Goal: Information Seeking & Learning: Learn about a topic

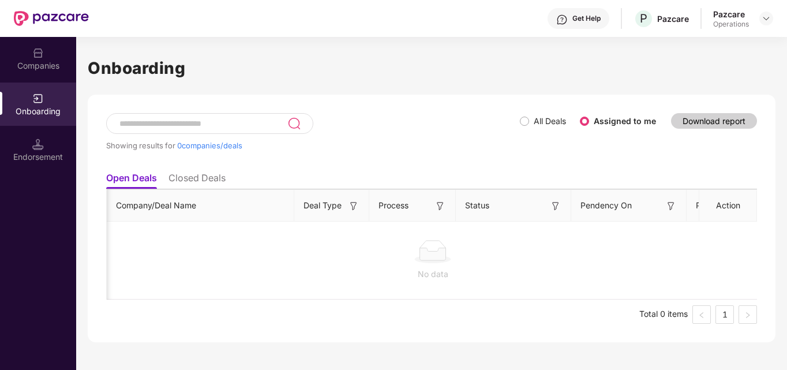
scroll to position [0, 1037]
click at [765, 22] on img at bounding box center [766, 18] width 9 height 9
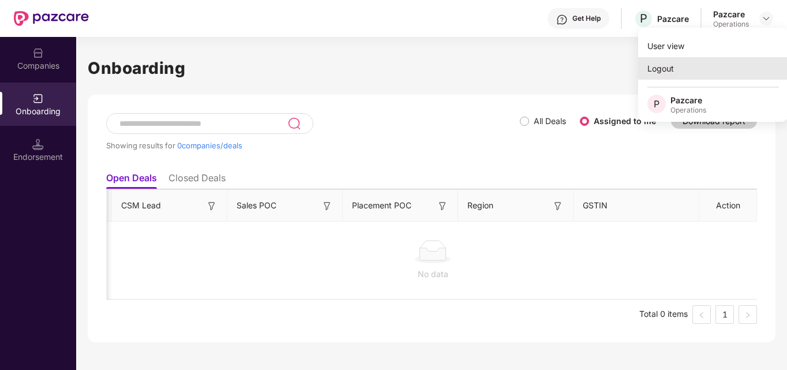
click at [655, 70] on div "Logout" at bounding box center [713, 68] width 150 height 23
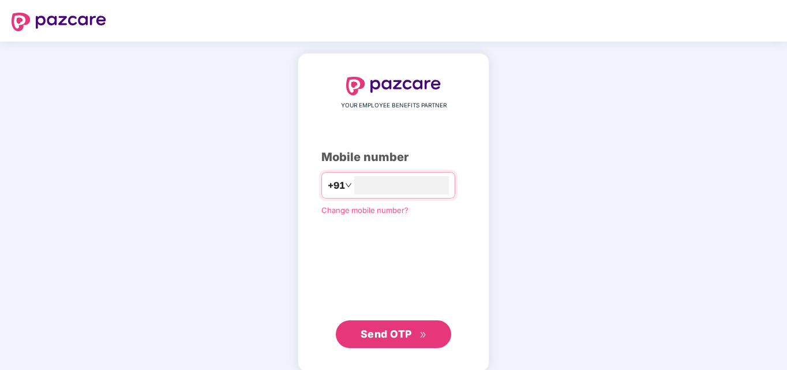
type input "**********"
click at [367, 328] on span "Send OTP" at bounding box center [386, 333] width 51 height 12
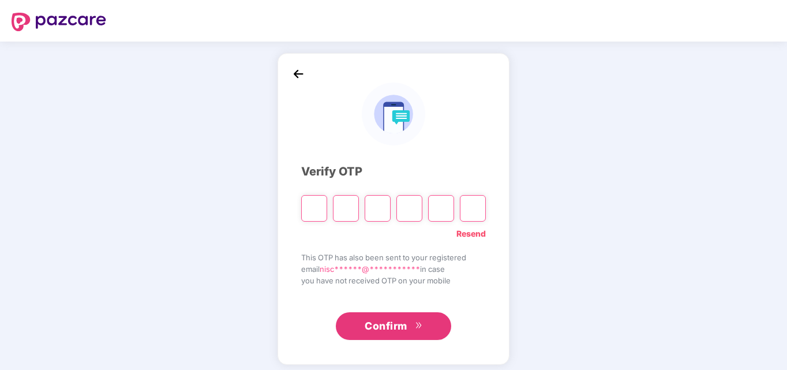
type input "*"
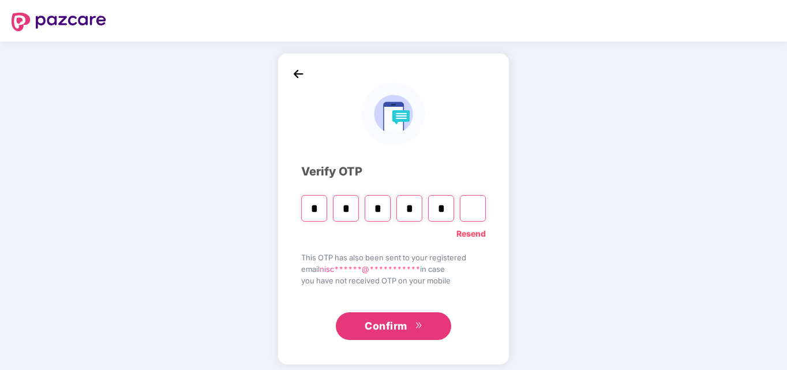
type input "*"
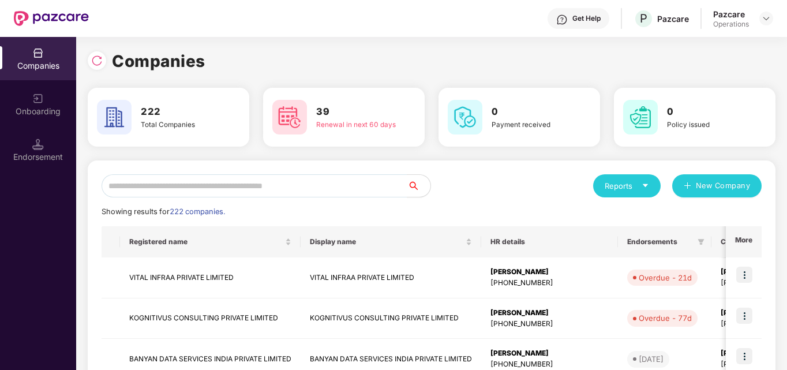
click at [27, 68] on div "Companies" at bounding box center [38, 66] width 76 height 12
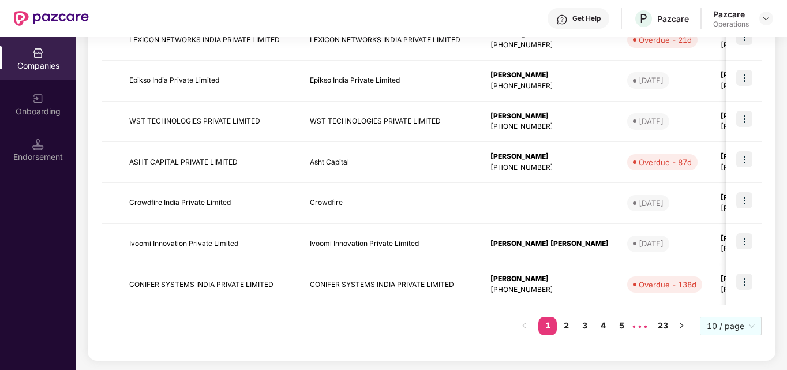
scroll to position [0, 0]
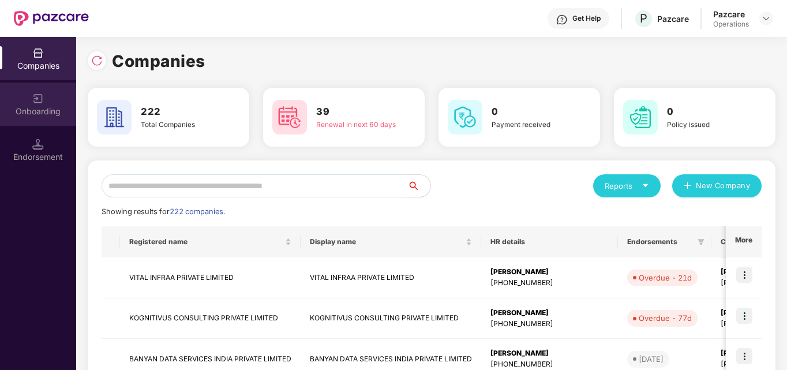
click at [51, 100] on div "Onboarding" at bounding box center [38, 104] width 76 height 43
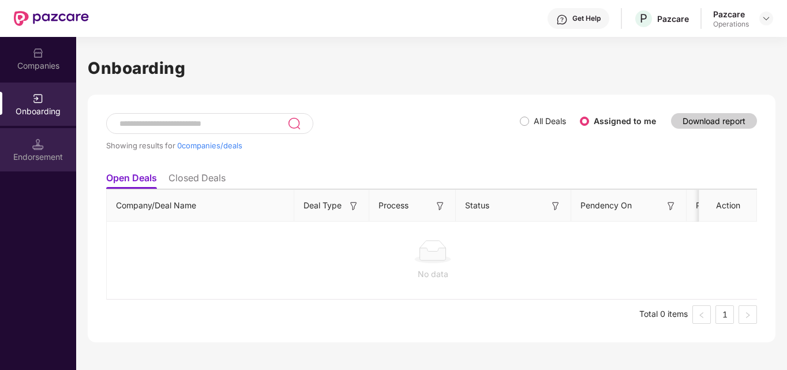
click at [47, 159] on div "Endorsement" at bounding box center [38, 157] width 76 height 12
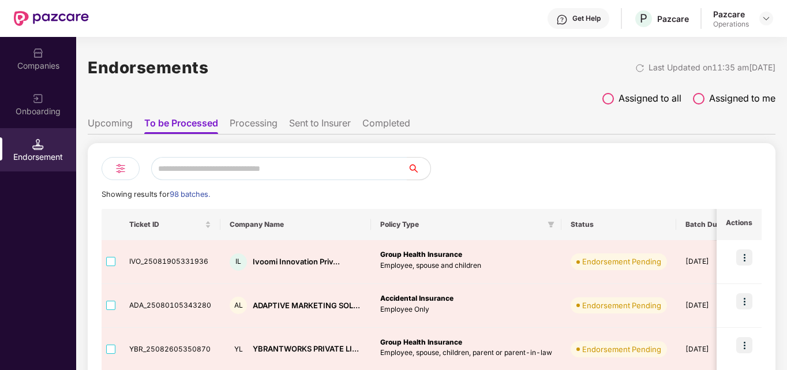
click at [106, 126] on li "Upcoming" at bounding box center [110, 125] width 45 height 17
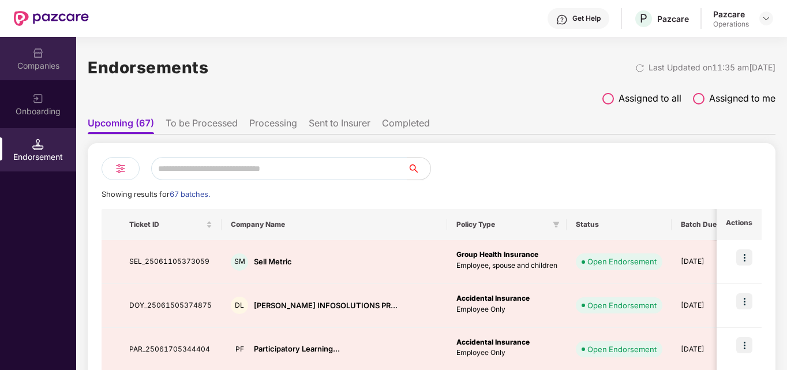
click at [32, 54] on img at bounding box center [38, 53] width 12 height 12
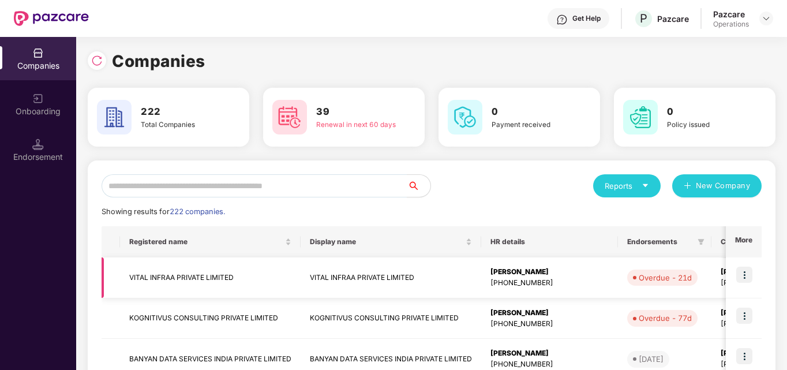
click at [740, 271] on img at bounding box center [745, 275] width 16 height 16
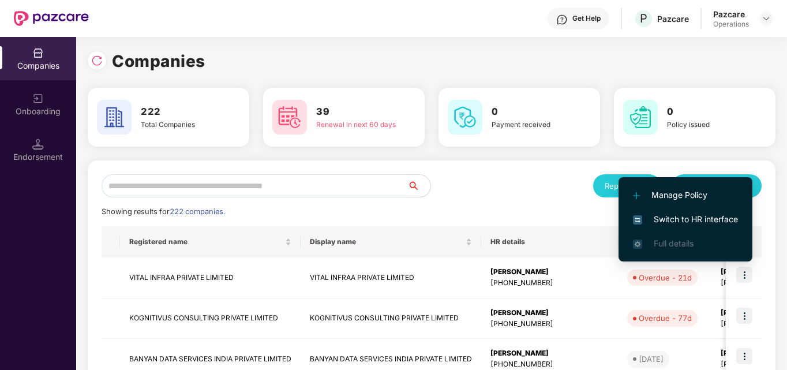
click at [699, 217] on span "Switch to HR interface" at bounding box center [685, 219] width 105 height 13
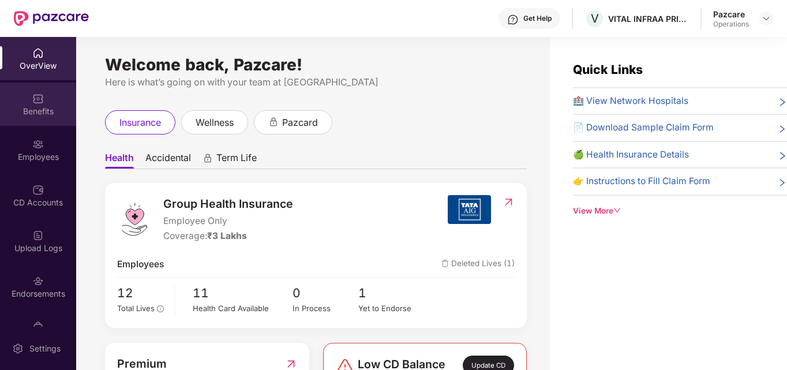
click at [35, 99] on img at bounding box center [38, 99] width 12 height 12
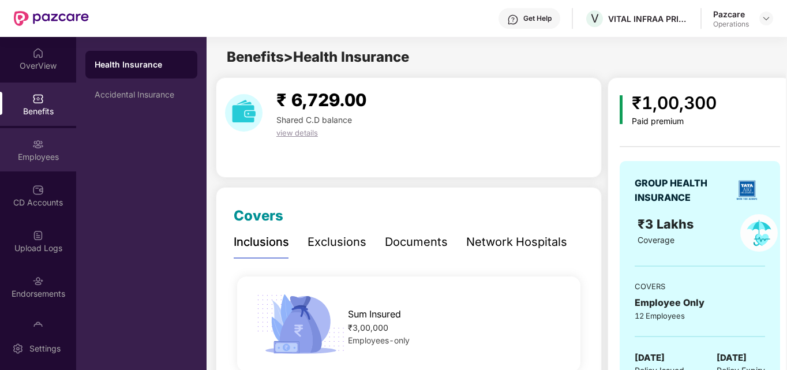
click at [40, 139] on img at bounding box center [38, 145] width 12 height 12
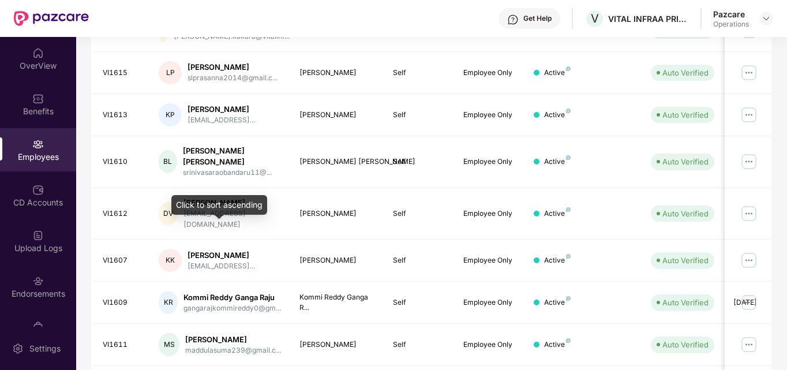
scroll to position [339, 0]
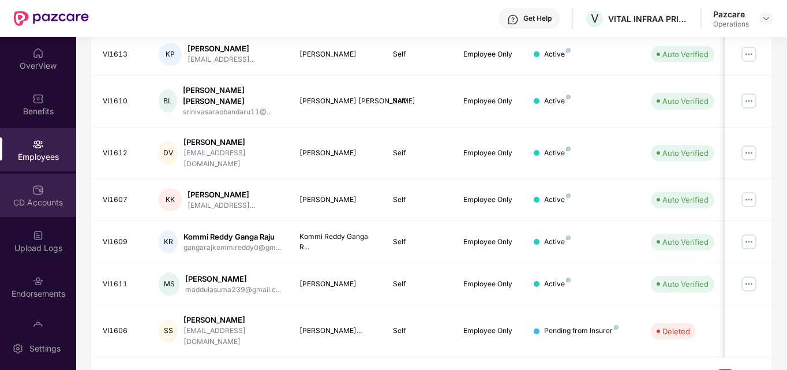
click at [25, 200] on div "CD Accounts" at bounding box center [38, 203] width 76 height 12
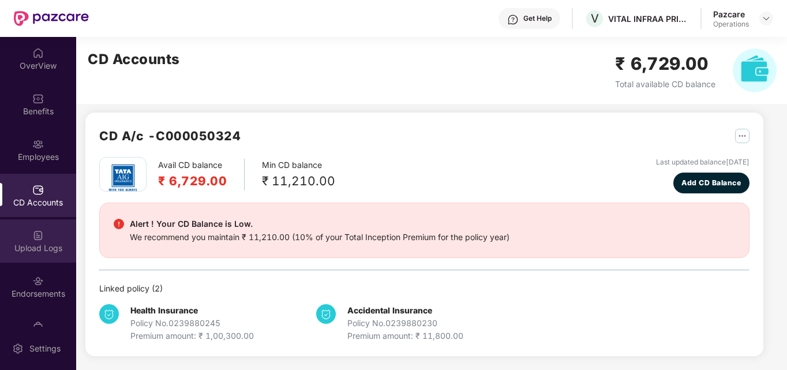
click at [26, 242] on div "Upload Logs" at bounding box center [38, 248] width 76 height 12
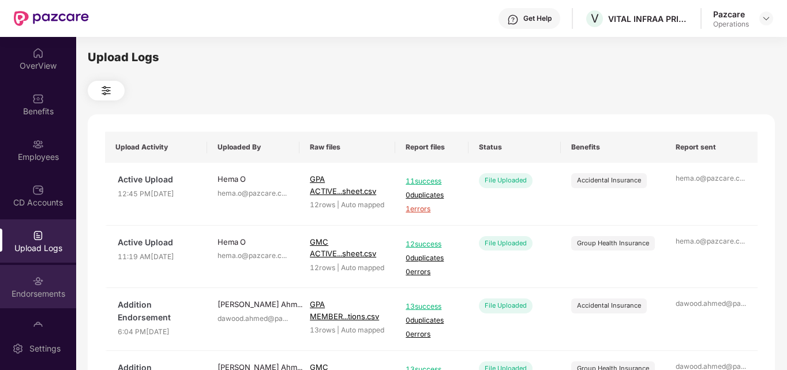
click at [26, 294] on div "Endorsements" at bounding box center [38, 294] width 76 height 12
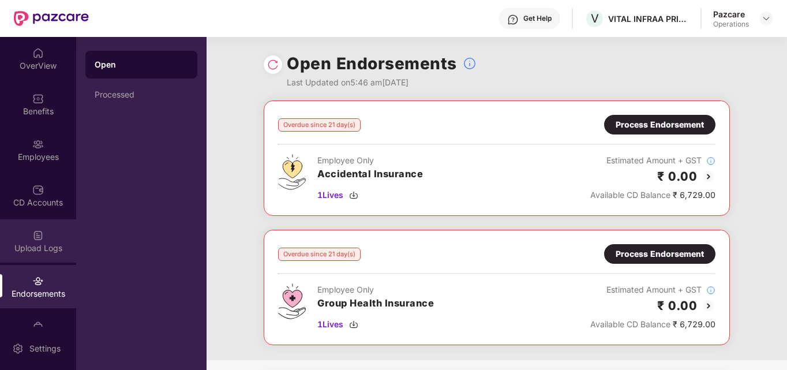
click at [35, 233] on img at bounding box center [38, 236] width 12 height 12
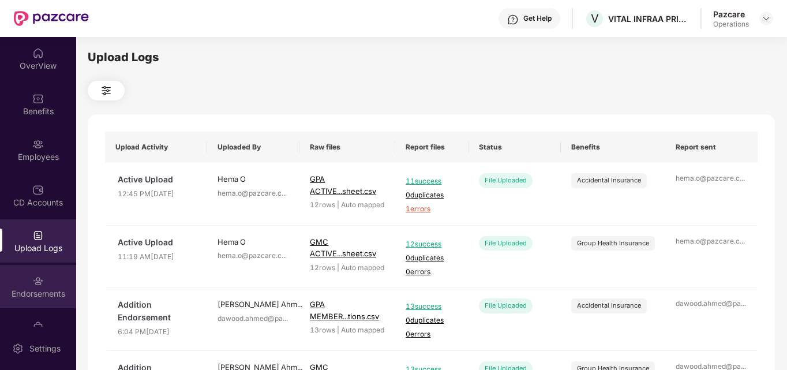
click at [41, 279] on img at bounding box center [38, 281] width 12 height 12
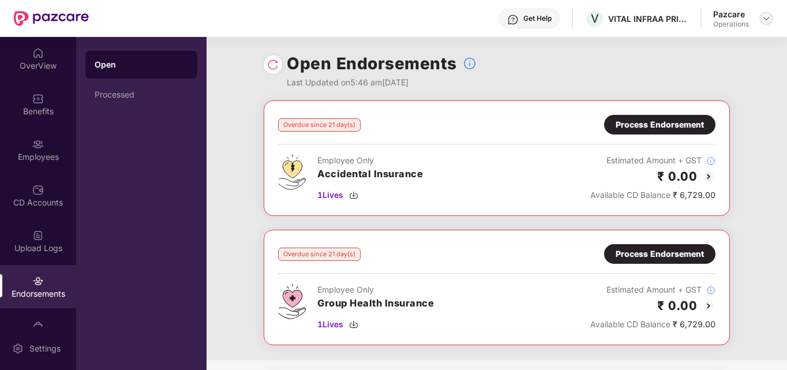
click at [767, 18] on img at bounding box center [766, 18] width 9 height 9
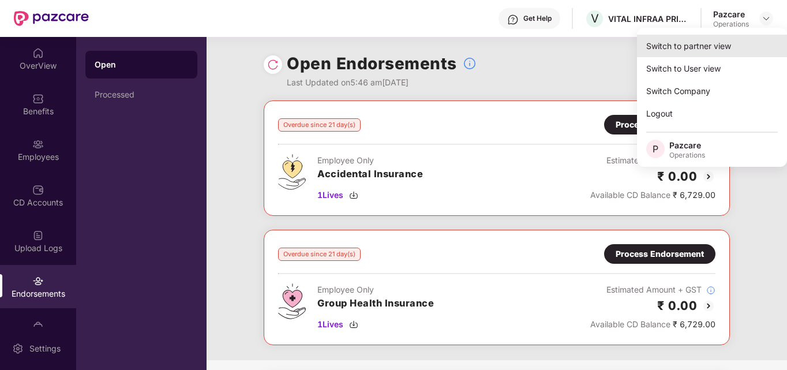
click at [679, 55] on div "Switch to partner view" at bounding box center [712, 46] width 150 height 23
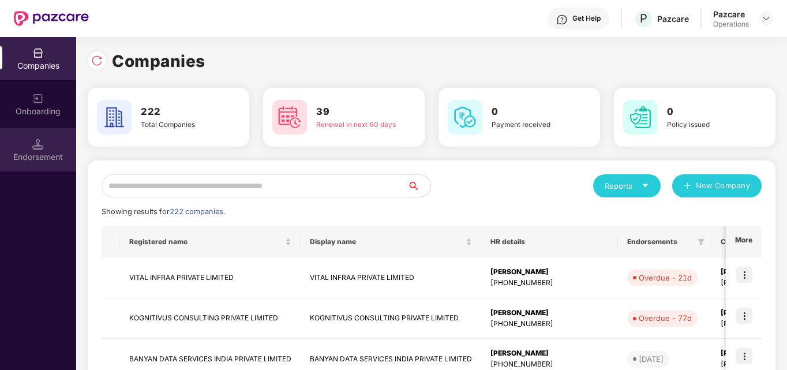
click at [46, 152] on div "Endorsement" at bounding box center [38, 157] width 76 height 12
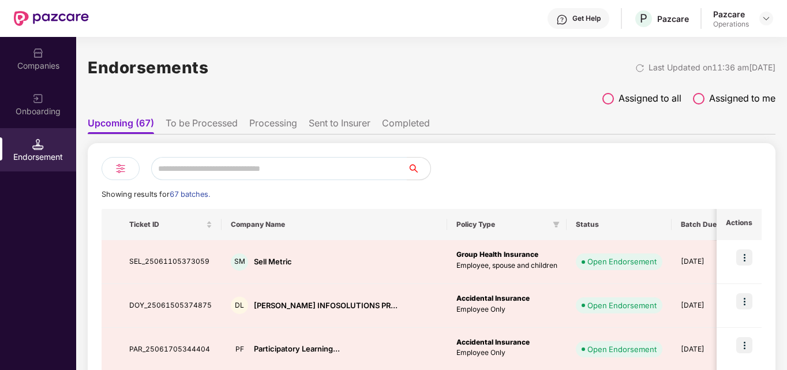
click at [212, 114] on ul "Upcoming (67) To be Processed Processing Sent to Insurer Completed" at bounding box center [432, 122] width 688 height 23
click at [211, 117] on ul "Upcoming (67) To be Processed Processing Sent to Insurer Completed" at bounding box center [432, 122] width 688 height 23
click at [202, 122] on li "To be Processed" at bounding box center [202, 125] width 72 height 17
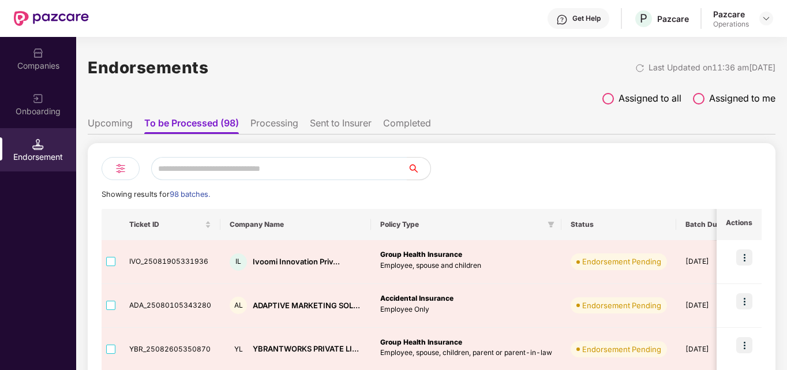
click at [269, 115] on ul "Upcoming To be Processed (98) Processing Sent to Insurer Completed" at bounding box center [432, 122] width 688 height 23
click at [268, 118] on li "Processing" at bounding box center [275, 125] width 48 height 17
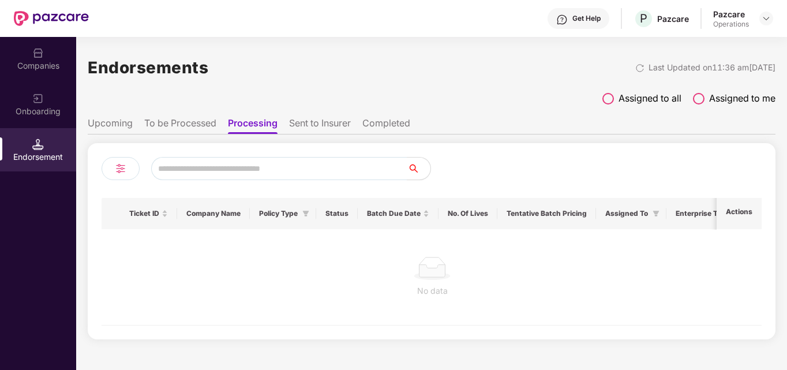
click at [319, 124] on li "Sent to Insurer" at bounding box center [320, 125] width 62 height 17
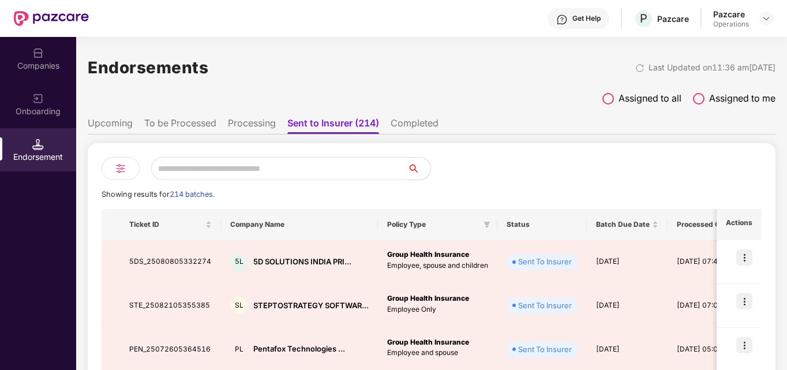
click at [404, 125] on li "Completed" at bounding box center [415, 125] width 48 height 17
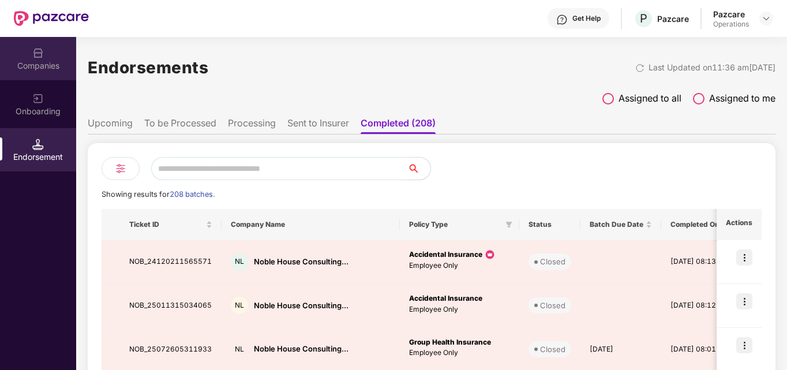
click at [51, 49] on div "Companies" at bounding box center [38, 58] width 76 height 43
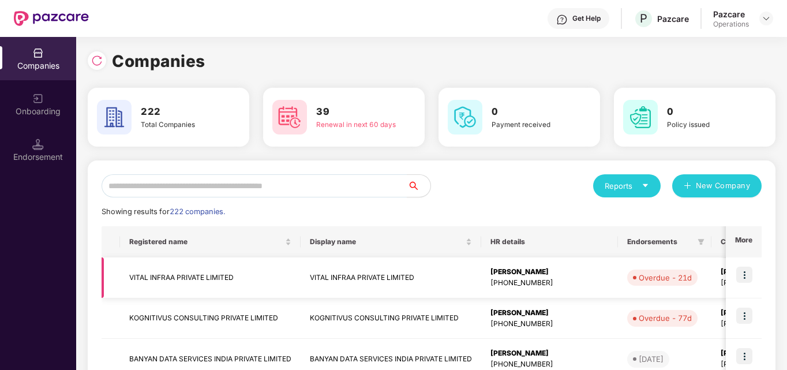
click at [193, 274] on td "VITAL INFRAA PRIVATE LIMITED" at bounding box center [210, 277] width 181 height 41
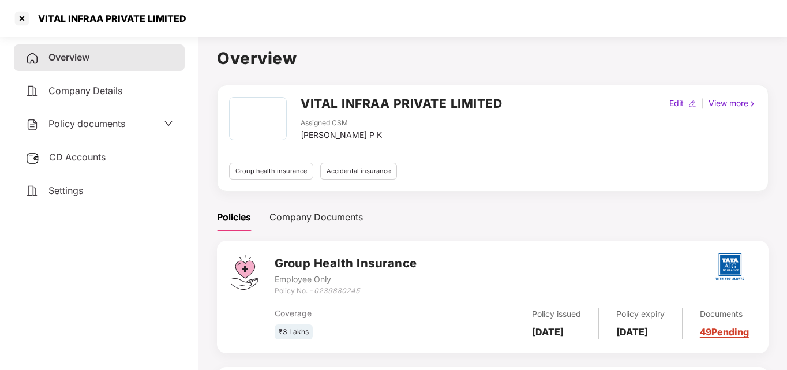
click at [103, 92] on span "Company Details" at bounding box center [85, 91] width 74 height 12
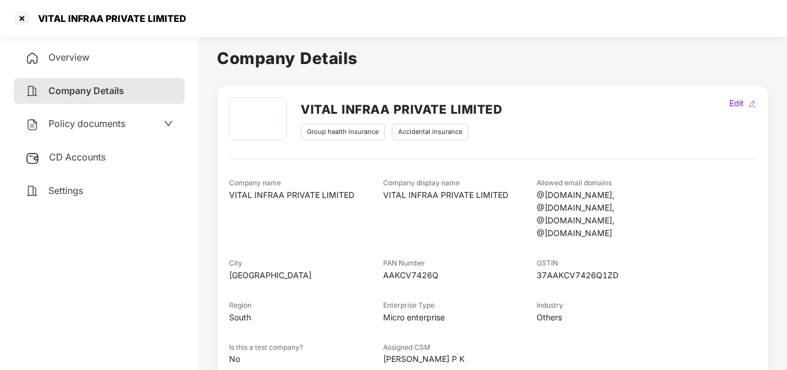
scroll to position [135, 0]
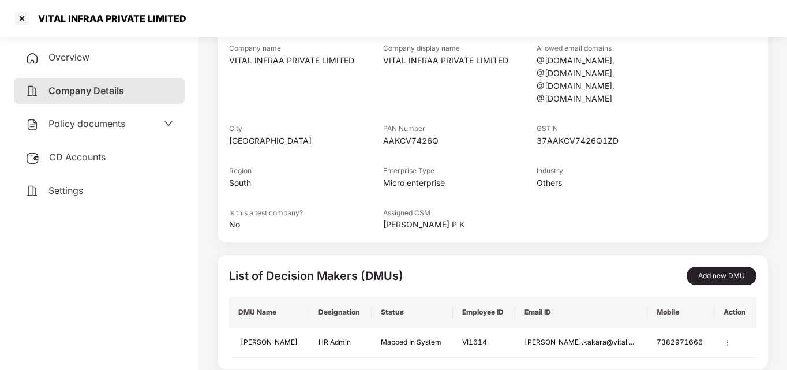
click at [83, 124] on span "Policy documents" at bounding box center [86, 124] width 77 height 12
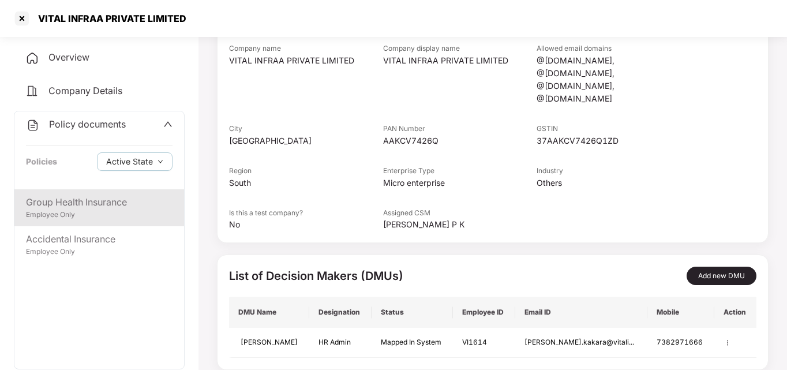
click at [91, 201] on div "Group Health Insurance" at bounding box center [99, 202] width 147 height 14
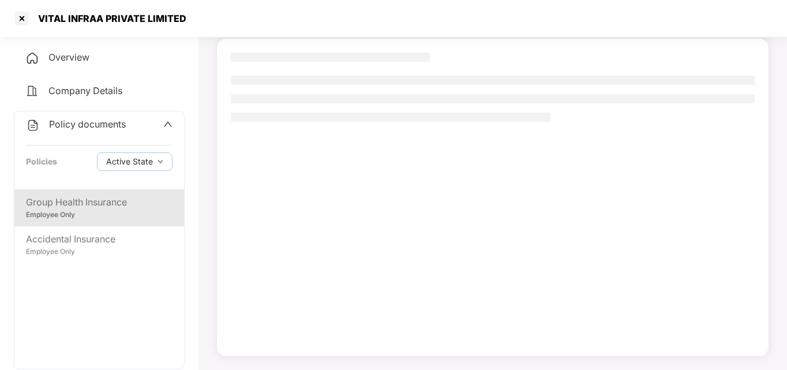
scroll to position [77, 0]
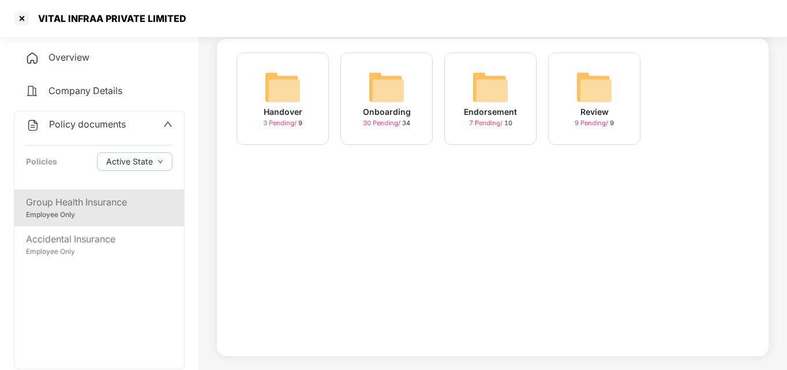
click at [266, 83] on img at bounding box center [282, 87] width 37 height 37
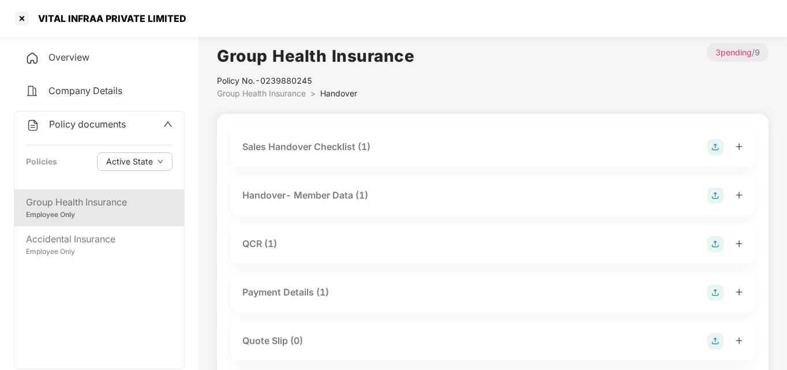
scroll to position [0, 0]
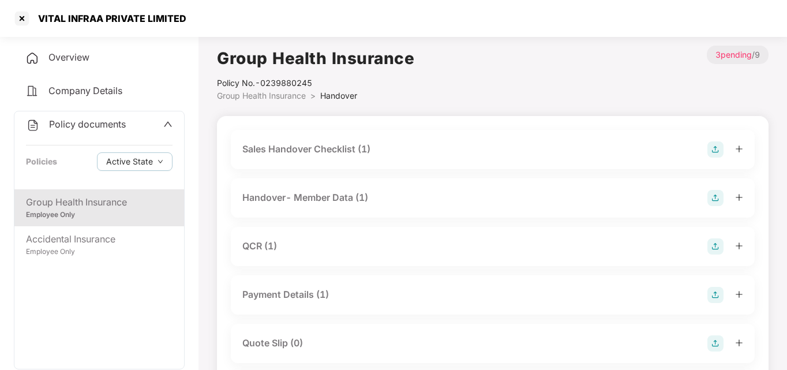
click at [247, 91] on span "Group Health Insurance" at bounding box center [261, 96] width 89 height 10
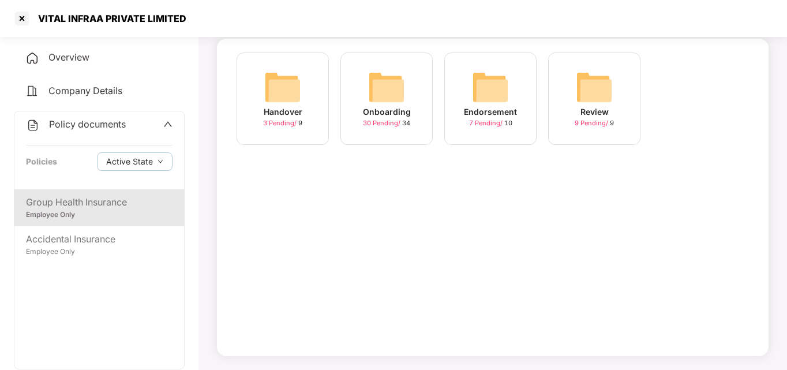
click at [384, 92] on img at bounding box center [386, 87] width 37 height 37
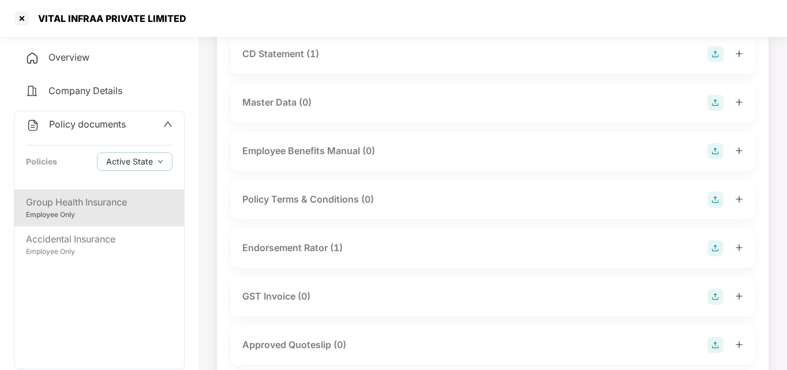
scroll to position [193, 0]
click at [325, 247] on div "Endorsement Rator (1)" at bounding box center [292, 247] width 100 height 14
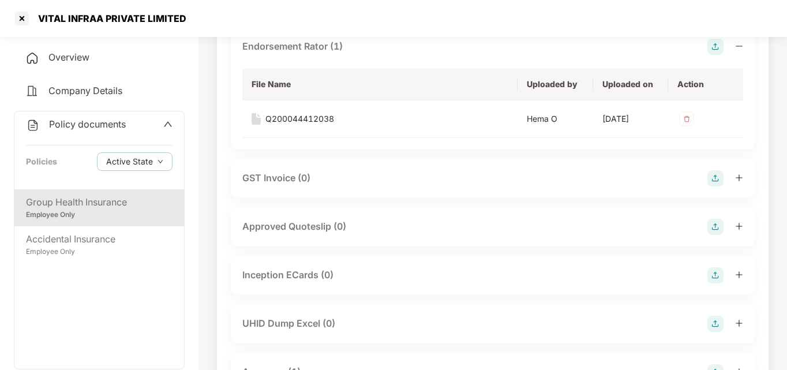
scroll to position [393, 0]
click at [293, 121] on div "Q200044412038" at bounding box center [300, 119] width 69 height 13
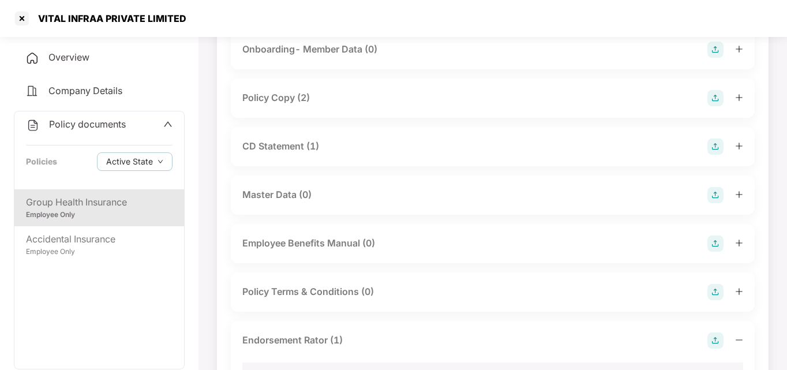
scroll to position [92, 0]
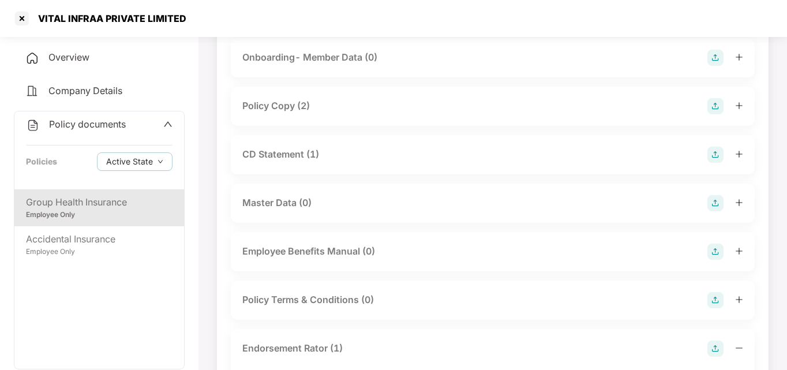
click at [276, 102] on div "Policy Copy (2)" at bounding box center [276, 106] width 68 height 14
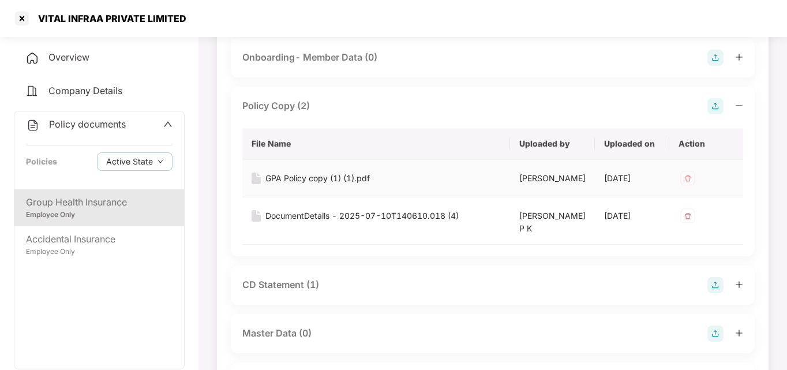
click at [293, 179] on div "GPA Policy copy (1) (1).pdf" at bounding box center [318, 178] width 104 height 13
click at [319, 212] on div "DocumentDetails - 2025-07-10T140610.018 (4)" at bounding box center [362, 216] width 193 height 13
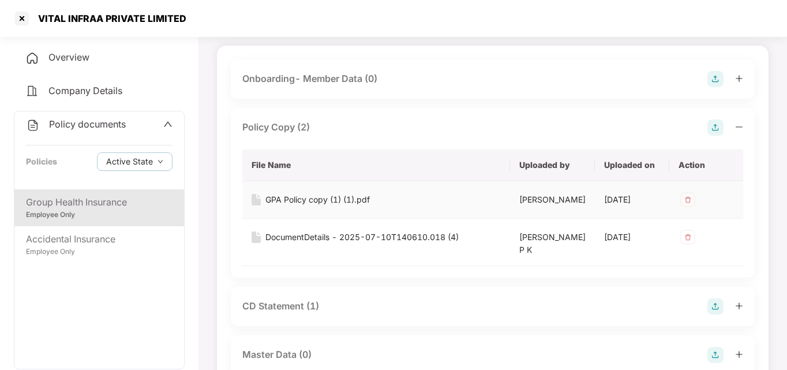
scroll to position [70, 0]
click at [360, 237] on div "DocumentDetails - 2025-07-10T140610.018 (4)" at bounding box center [362, 237] width 193 height 13
click at [23, 17] on div at bounding box center [22, 18] width 18 height 18
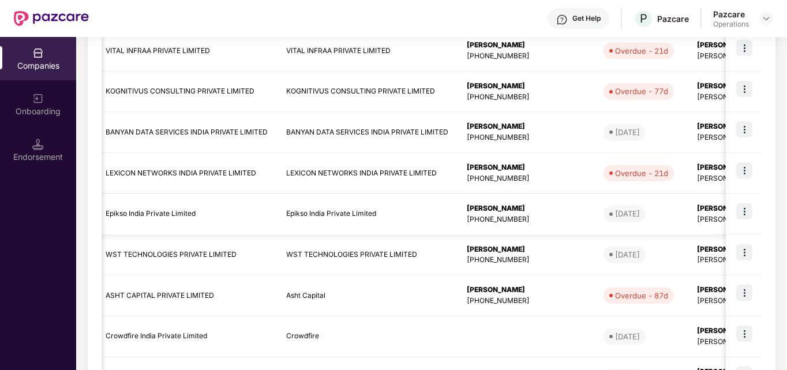
scroll to position [227, 0]
click at [133, 211] on td "Epikso India Private Limited" at bounding box center [186, 213] width 181 height 41
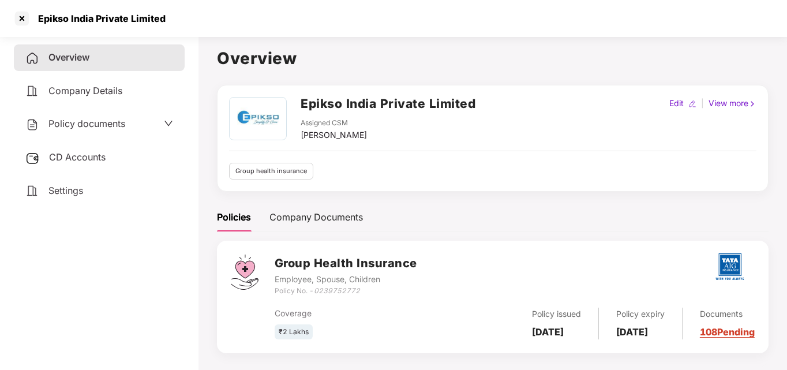
scroll to position [32, 0]
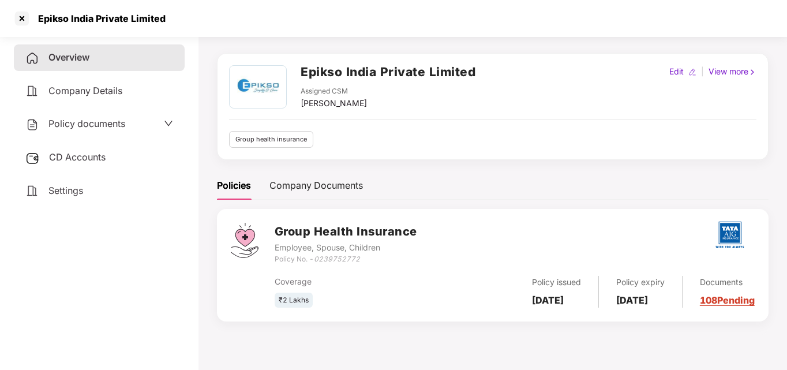
click at [97, 124] on span "Policy documents" at bounding box center [86, 124] width 77 height 12
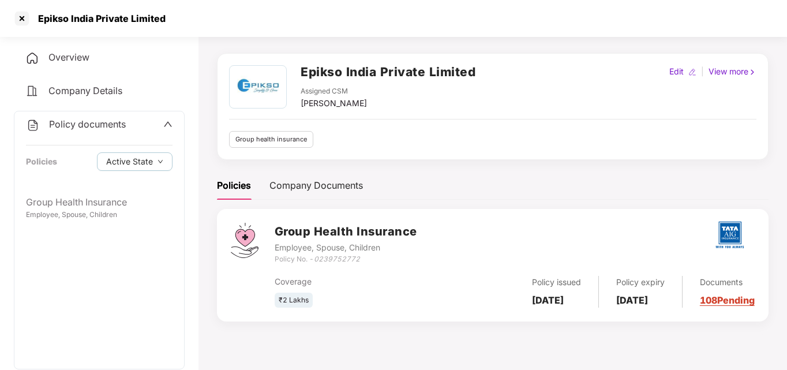
click at [86, 92] on span "Company Details" at bounding box center [85, 91] width 74 height 12
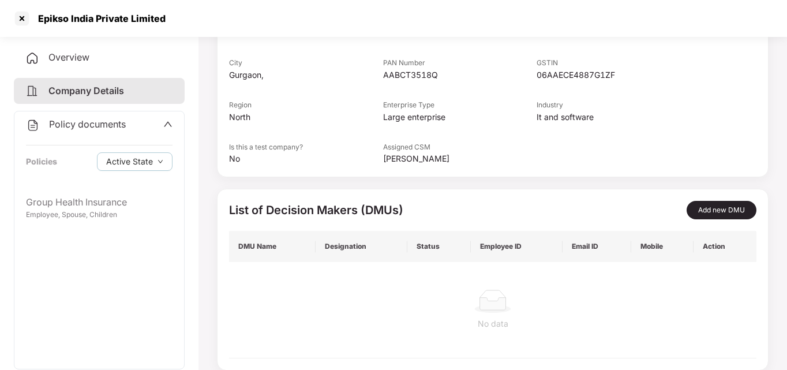
scroll to position [201, 0]
click at [94, 64] on div "Overview" at bounding box center [99, 57] width 171 height 27
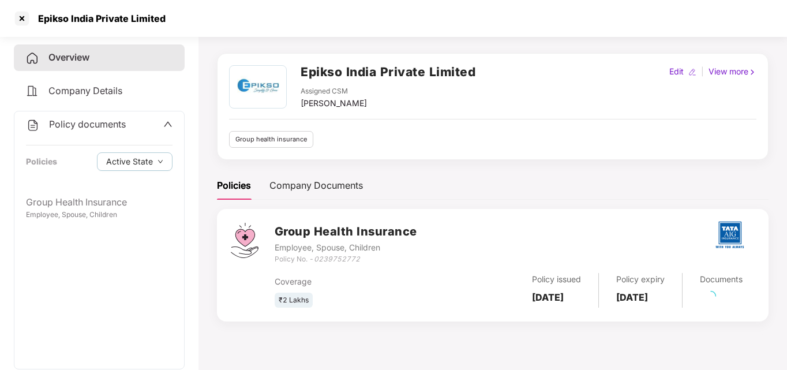
scroll to position [32, 0]
click at [166, 124] on icon "up" at bounding box center [168, 124] width 8 height 5
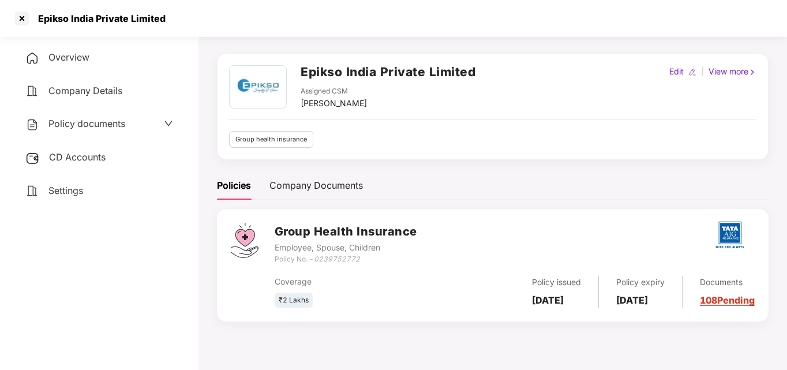
click at [80, 155] on span "CD Accounts" at bounding box center [77, 157] width 57 height 12
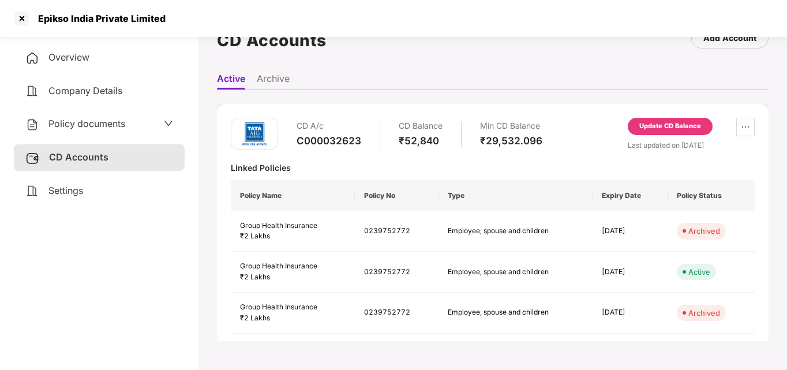
scroll to position [6, 0]
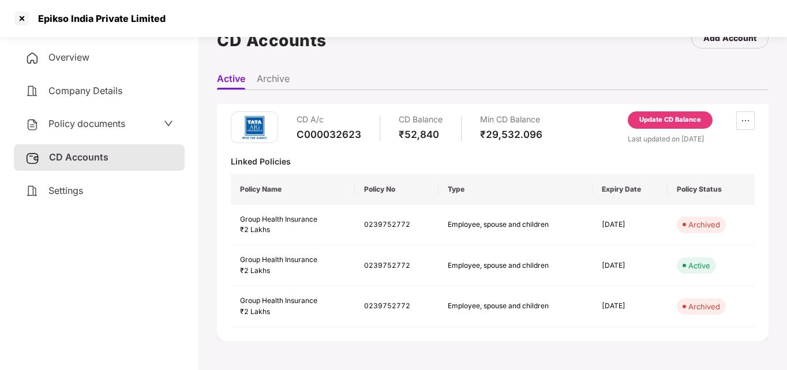
click at [79, 191] on span "Settings" at bounding box center [65, 191] width 35 height 12
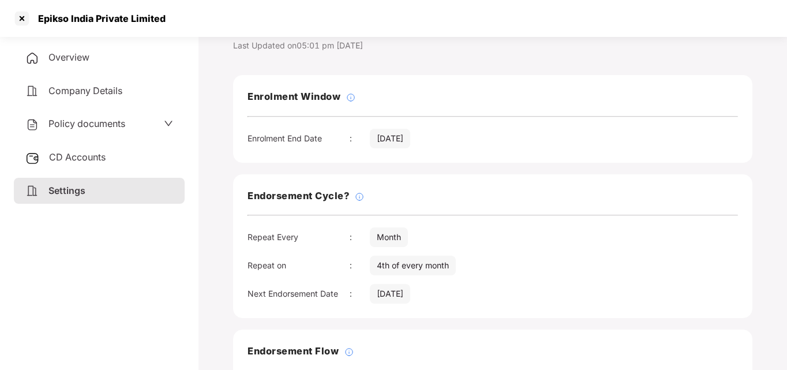
scroll to position [0, 0]
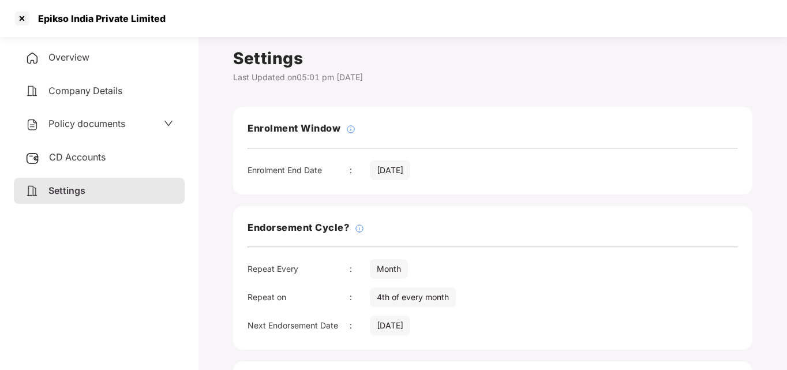
click at [140, 120] on div "Policy documents" at bounding box center [99, 124] width 148 height 15
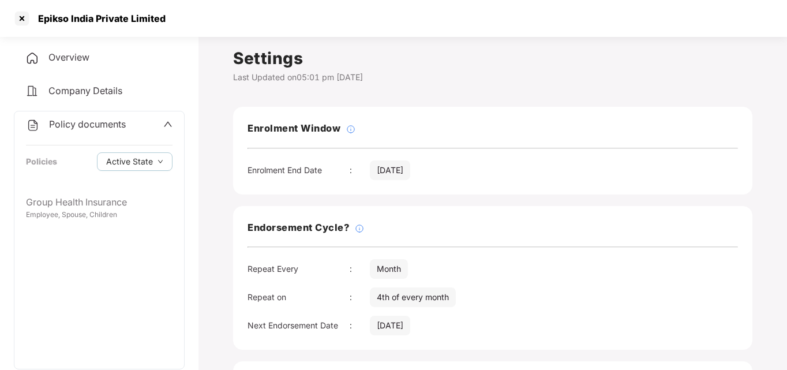
click at [70, 127] on span "Policy documents" at bounding box center [87, 124] width 77 height 12
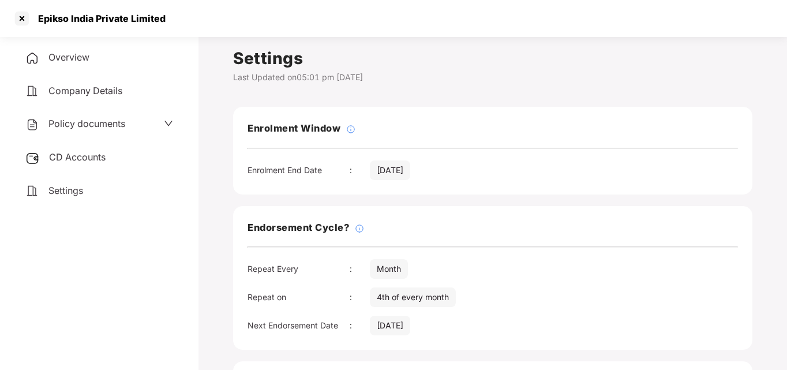
click at [171, 123] on icon "down" at bounding box center [168, 123] width 9 height 9
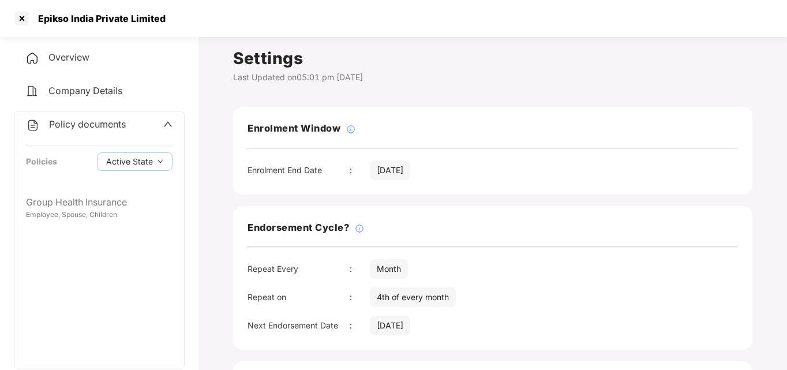
click at [69, 89] on span "Company Details" at bounding box center [85, 91] width 74 height 12
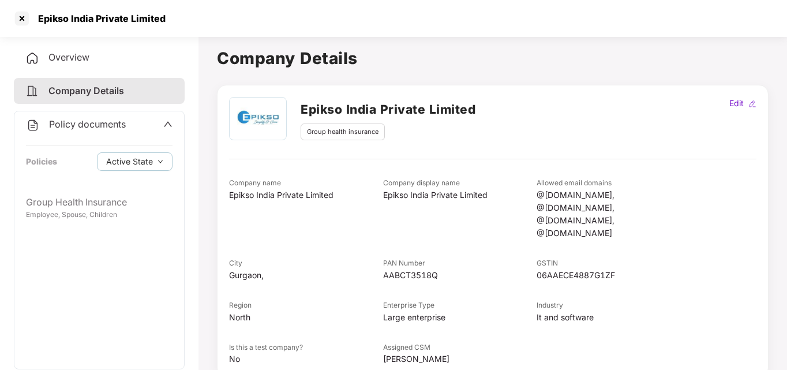
scroll to position [201, 0]
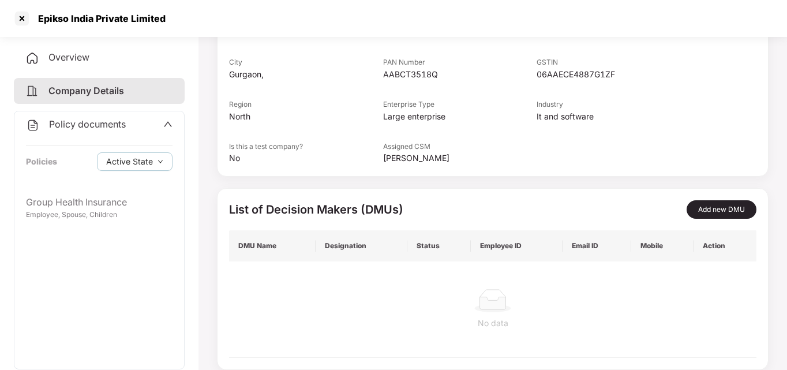
click at [165, 120] on icon "up" at bounding box center [167, 124] width 9 height 9
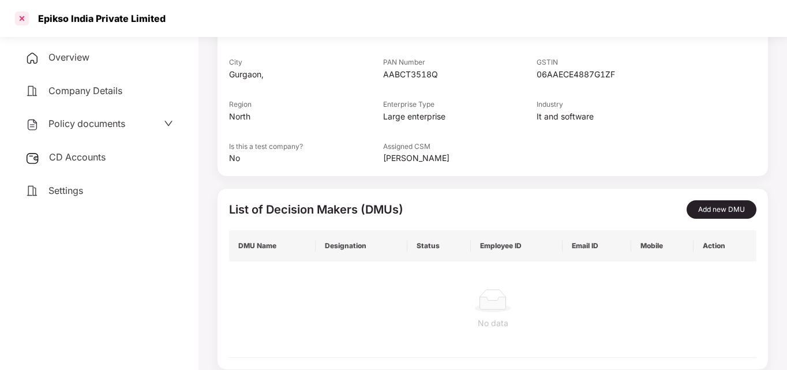
click at [20, 21] on div at bounding box center [22, 18] width 18 height 18
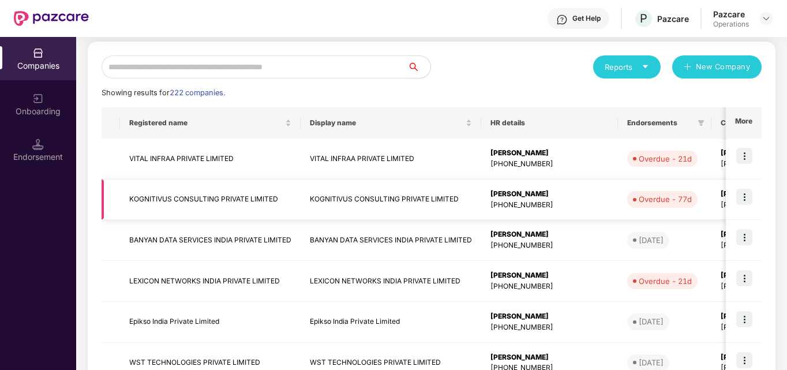
scroll to position [120, 0]
click at [166, 238] on td "BANYAN DATA SERVICES INDIA PRIVATE LIMITED" at bounding box center [210, 239] width 181 height 41
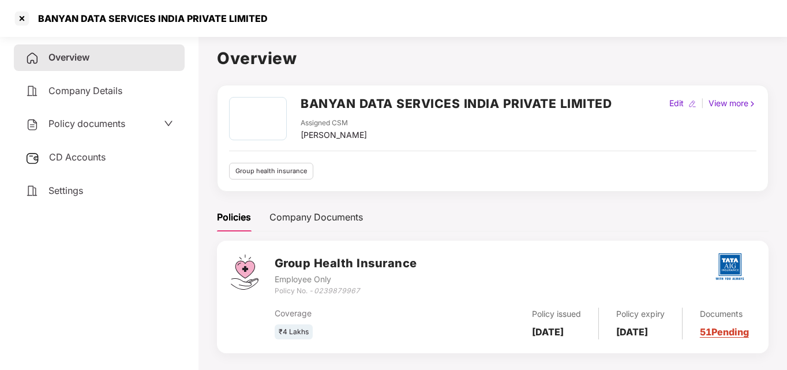
scroll to position [32, 0]
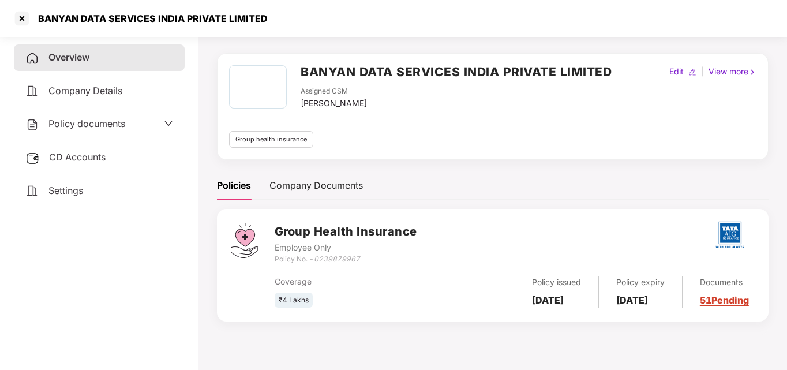
click at [94, 91] on span "Company Details" at bounding box center [85, 91] width 74 height 12
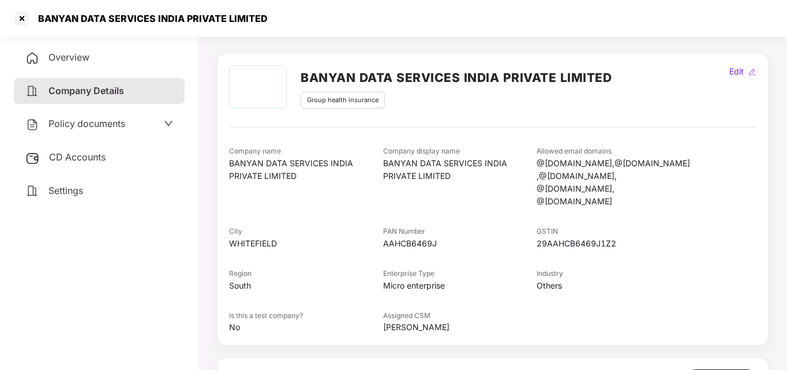
scroll to position [181, 0]
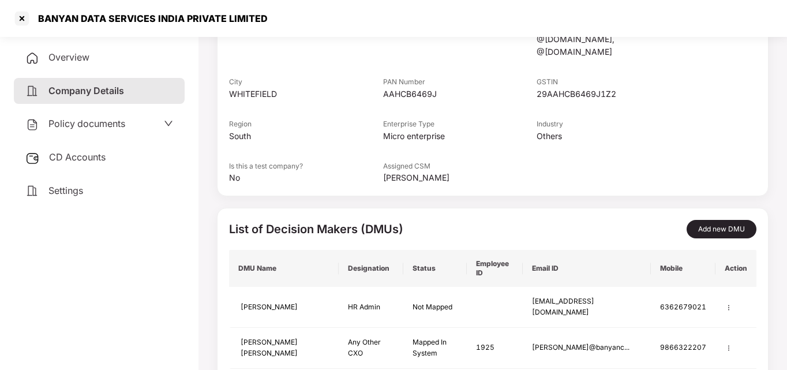
click at [128, 121] on div "Policy documents" at bounding box center [99, 124] width 148 height 15
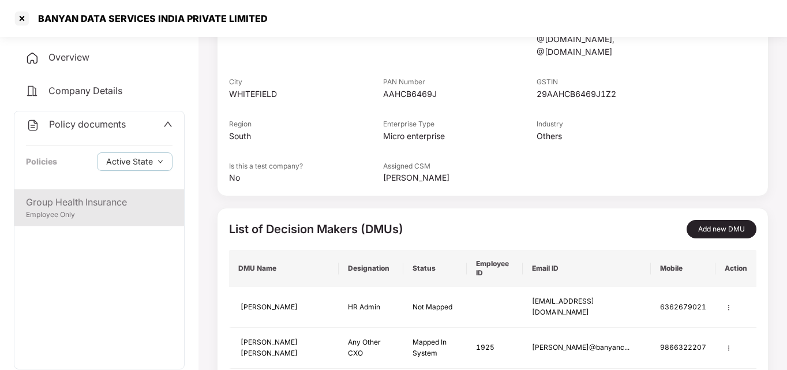
click at [51, 206] on div "Group Health Insurance" at bounding box center [99, 202] width 147 height 14
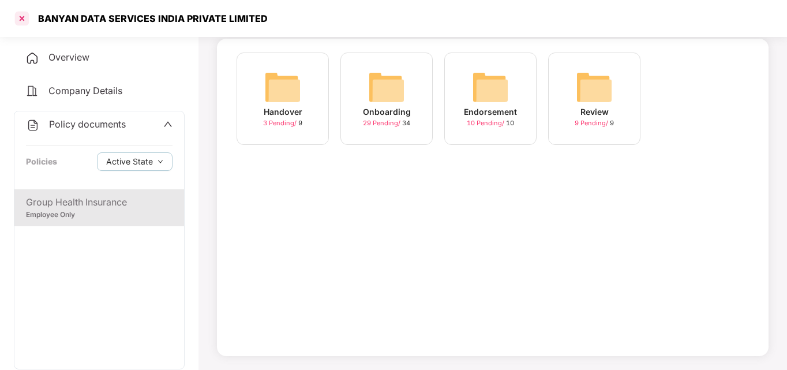
click at [20, 16] on div at bounding box center [22, 18] width 18 height 18
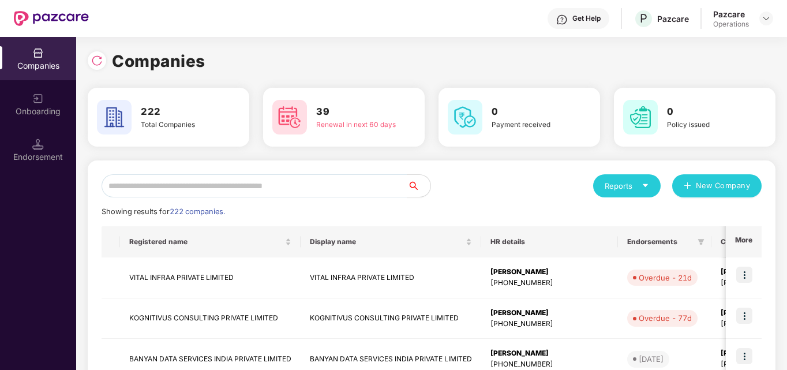
scroll to position [0, 0]
click at [188, 316] on td "KOGNITIVUS CONSULTING PRIVATE LIMITED" at bounding box center [210, 318] width 181 height 41
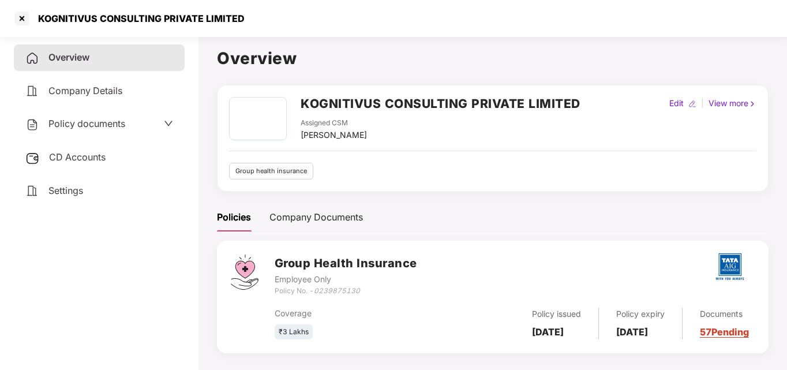
click at [81, 158] on span "CD Accounts" at bounding box center [77, 157] width 57 height 12
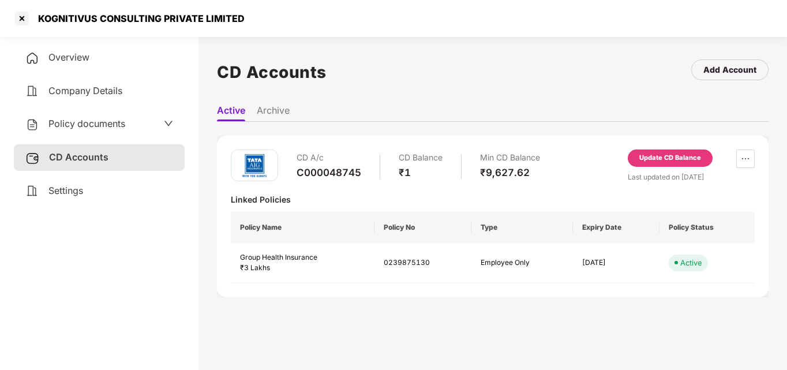
click at [66, 89] on span "Company Details" at bounding box center [85, 91] width 74 height 12
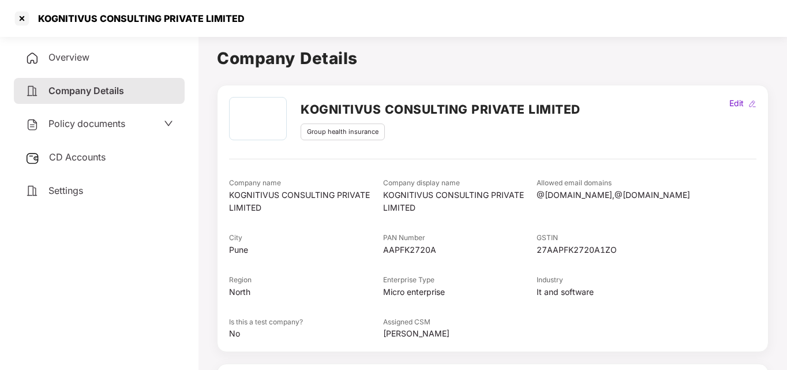
scroll to position [135, 0]
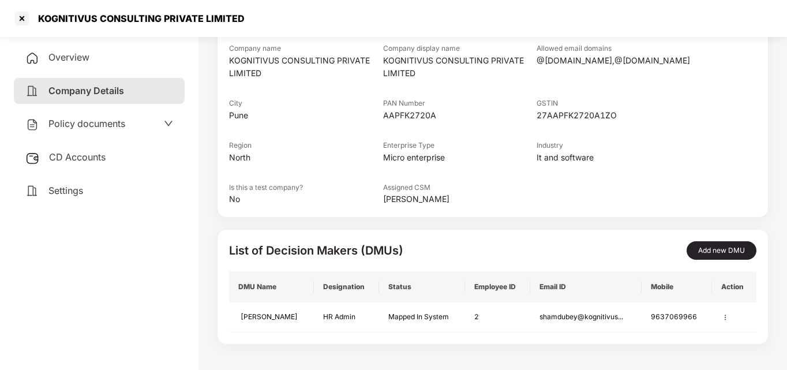
click at [113, 122] on span "Policy documents" at bounding box center [86, 124] width 77 height 12
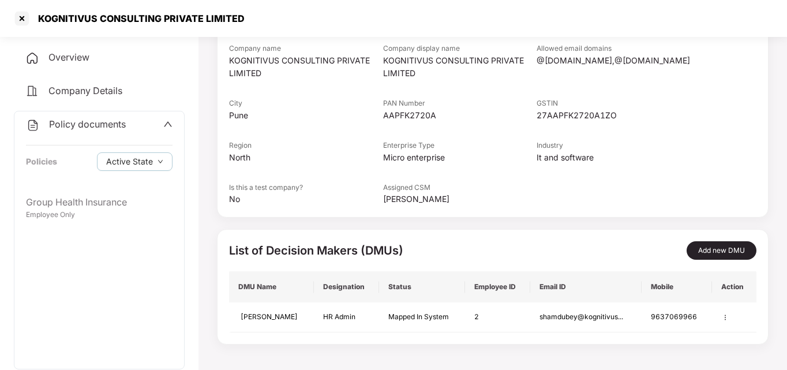
click at [65, 53] on span "Overview" at bounding box center [68, 57] width 41 height 12
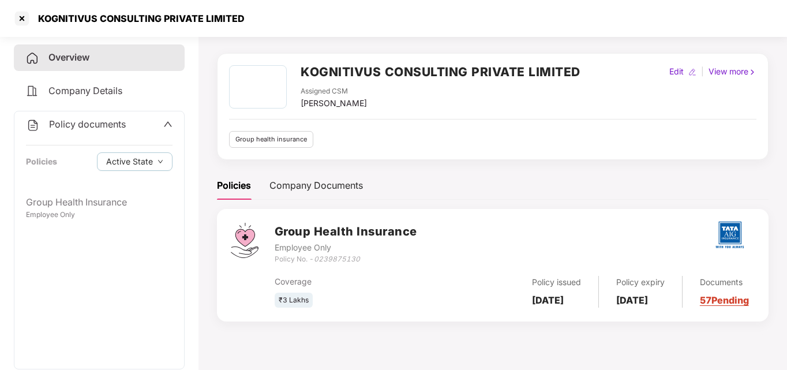
click at [166, 124] on icon "up" at bounding box center [167, 124] width 9 height 9
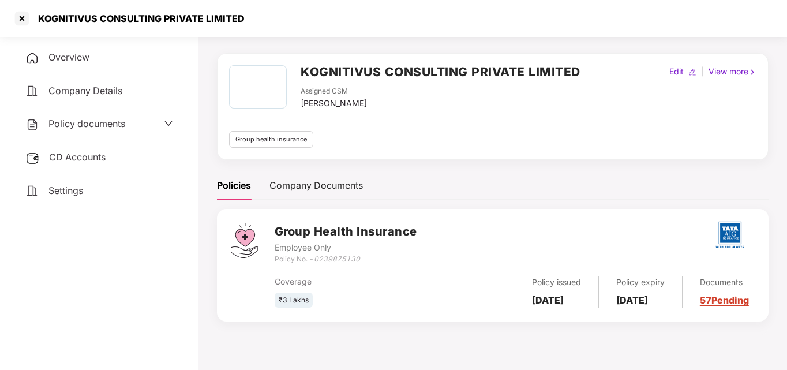
click at [58, 188] on span "Settings" at bounding box center [65, 191] width 35 height 12
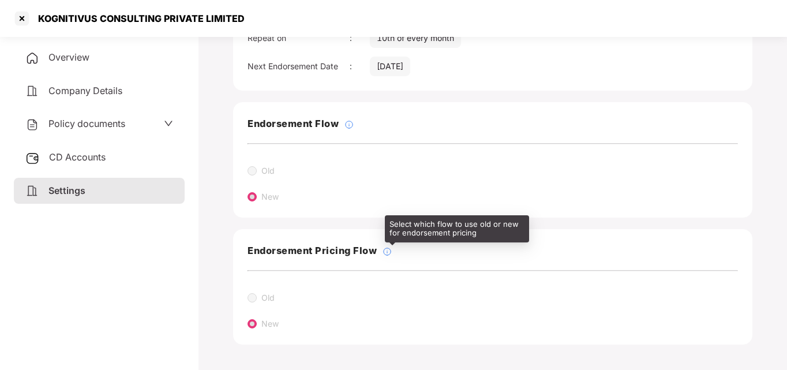
scroll to position [0, 0]
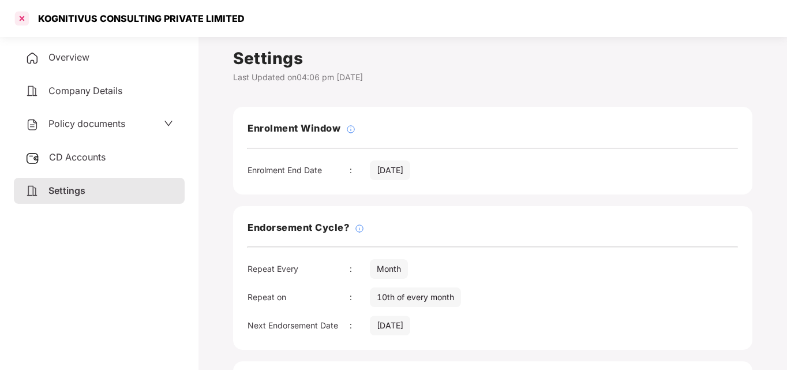
click at [25, 17] on div at bounding box center [22, 18] width 18 height 18
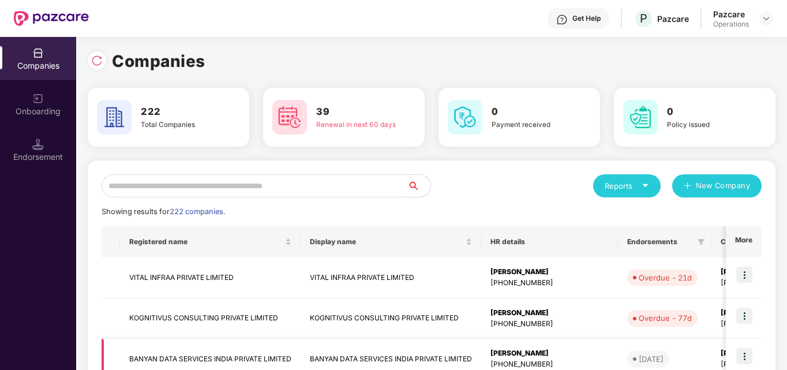
click at [143, 352] on td "BANYAN DATA SERVICES INDIA PRIVATE LIMITED" at bounding box center [210, 359] width 181 height 41
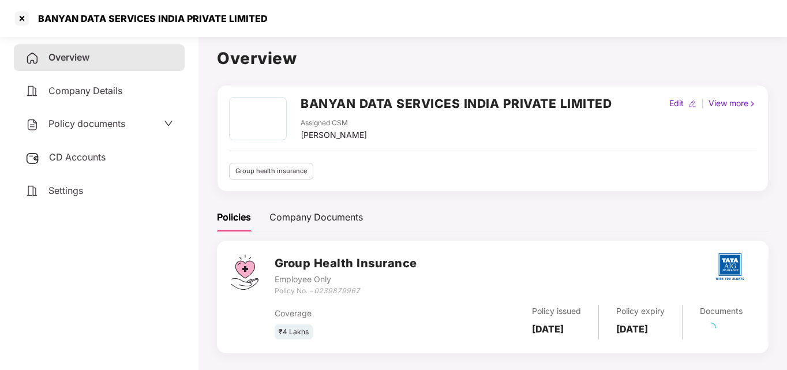
scroll to position [32, 0]
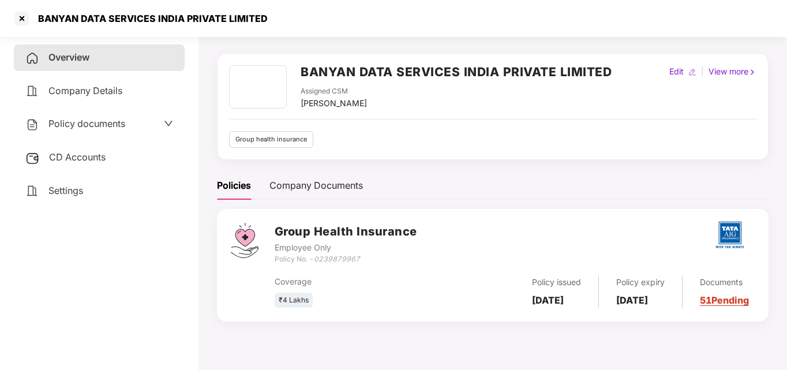
click at [85, 88] on span "Company Details" at bounding box center [85, 91] width 74 height 12
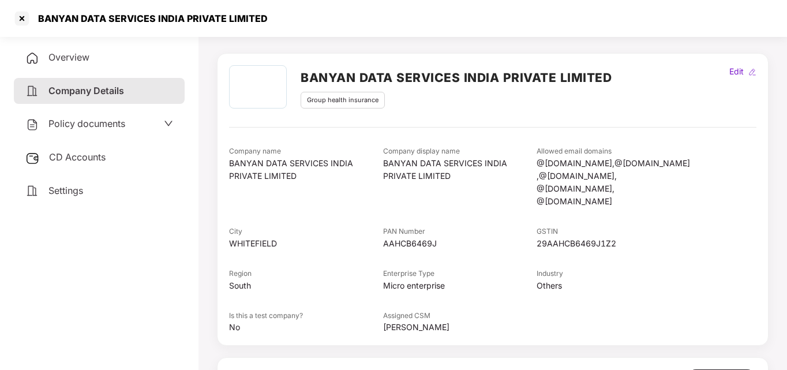
scroll to position [181, 0]
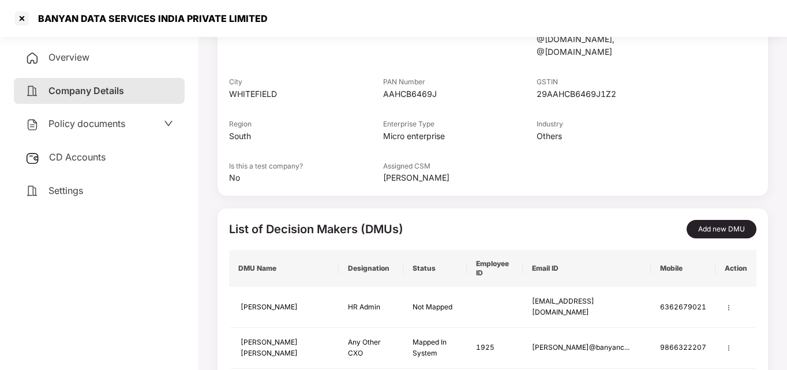
click at [70, 154] on span "CD Accounts" at bounding box center [77, 157] width 57 height 12
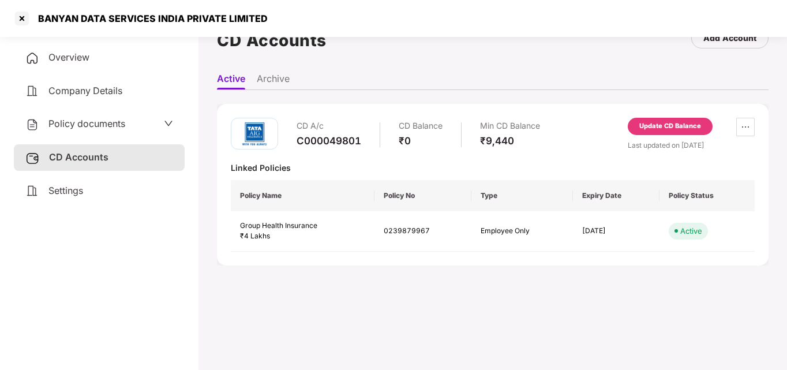
click at [45, 190] on div "Settings" at bounding box center [99, 191] width 171 height 27
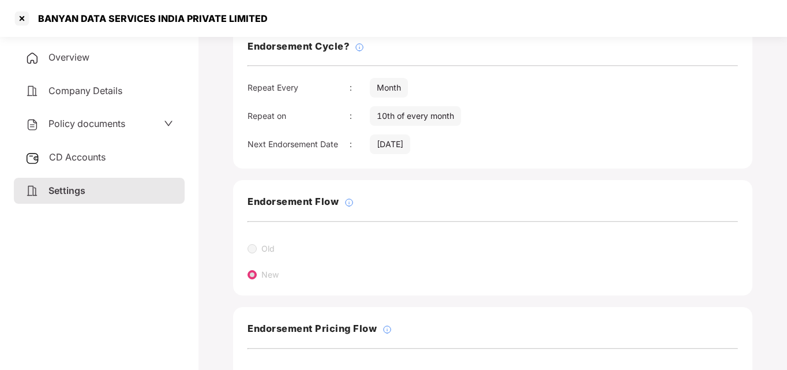
scroll to position [259, 0]
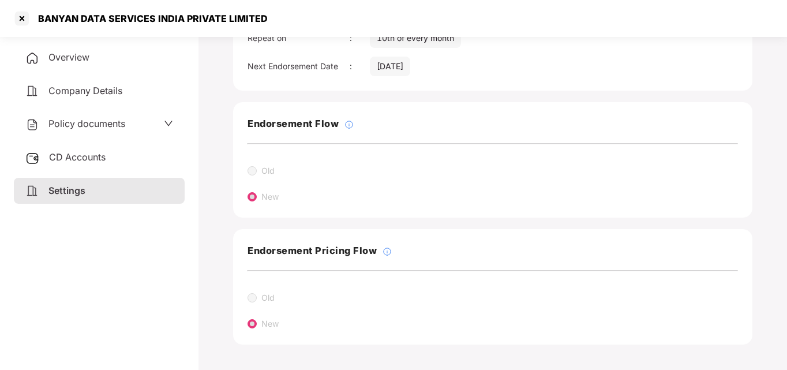
click at [74, 125] on span "Policy documents" at bounding box center [86, 124] width 77 height 12
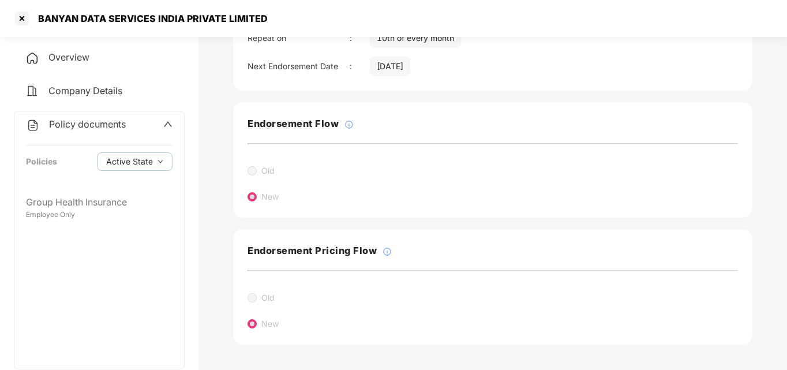
click at [100, 94] on span "Company Details" at bounding box center [85, 91] width 74 height 12
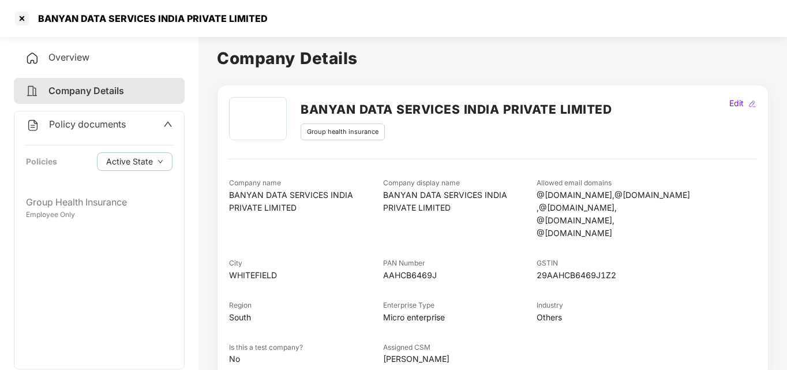
scroll to position [1, 0]
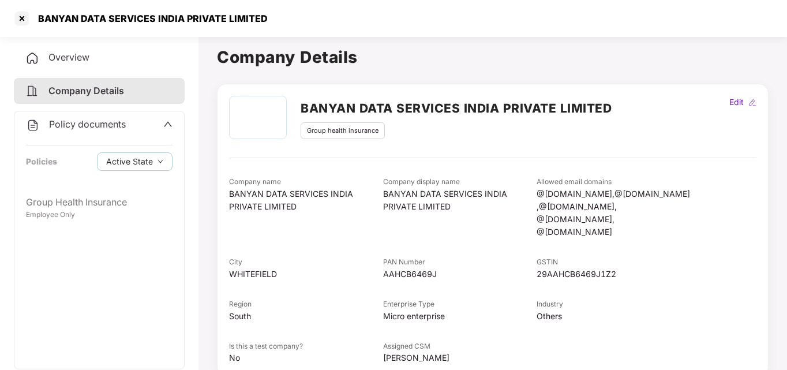
click at [94, 62] on div "Overview" at bounding box center [99, 57] width 171 height 27
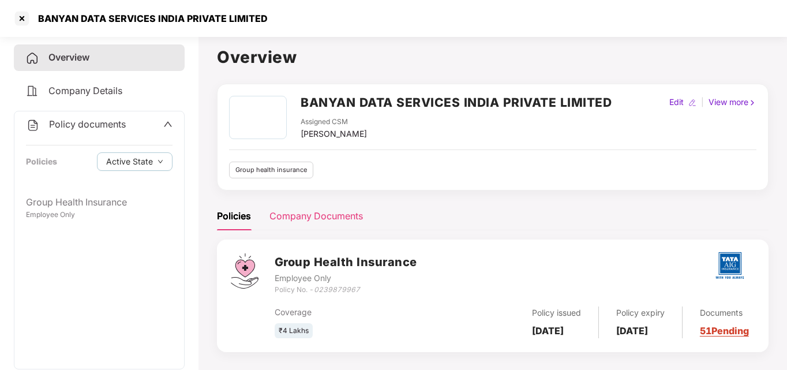
scroll to position [32, 0]
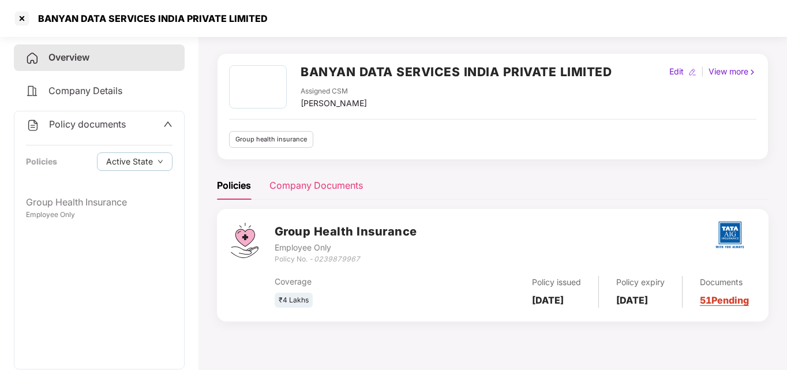
click at [319, 185] on div "Company Documents" at bounding box center [317, 185] width 94 height 14
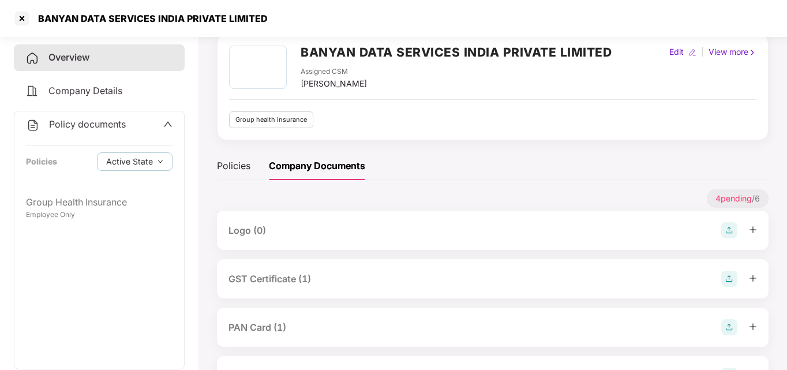
scroll to position [46, 0]
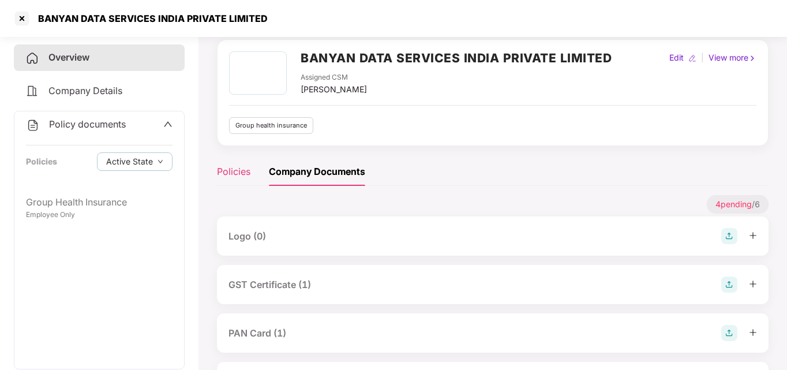
click at [237, 168] on div "Policies" at bounding box center [233, 172] width 33 height 14
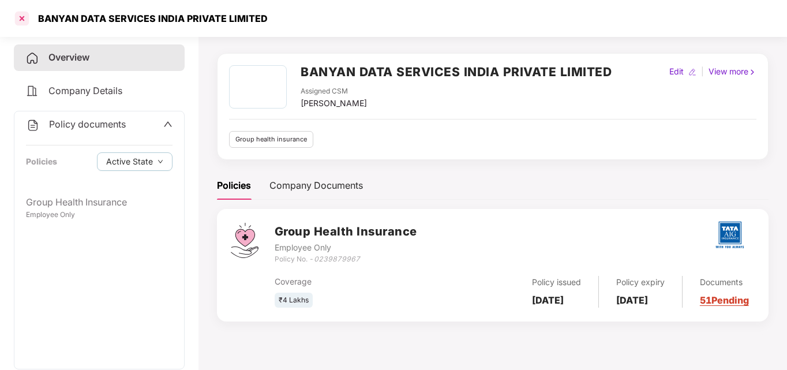
click at [22, 20] on div at bounding box center [22, 18] width 18 height 18
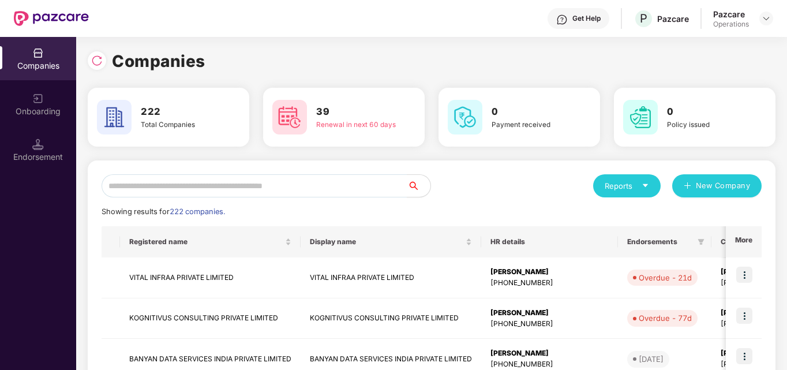
scroll to position [0, 0]
click at [155, 278] on td "VITAL INFRAA PRIVATE LIMITED" at bounding box center [210, 277] width 181 height 41
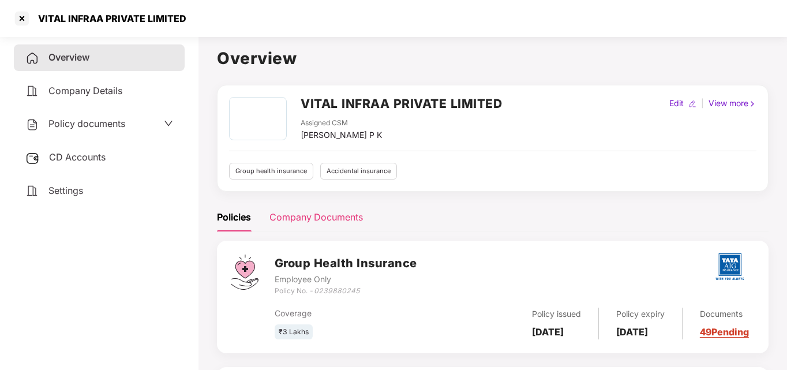
click at [324, 218] on div "Company Documents" at bounding box center [317, 217] width 94 height 14
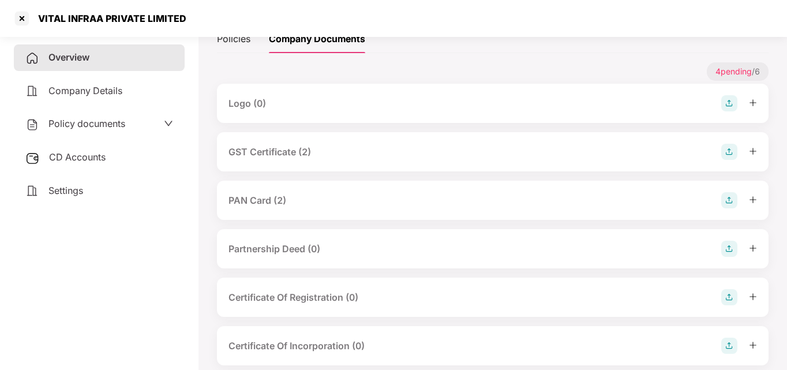
scroll to position [197, 0]
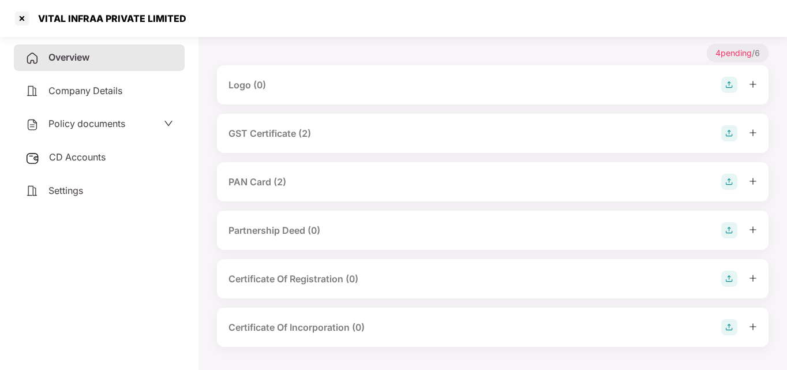
click at [83, 126] on span "Policy documents" at bounding box center [86, 124] width 77 height 12
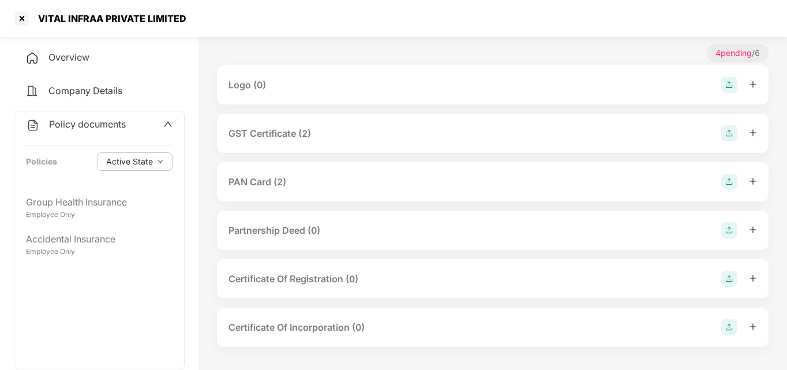
click at [74, 95] on span "Company Details" at bounding box center [85, 91] width 74 height 12
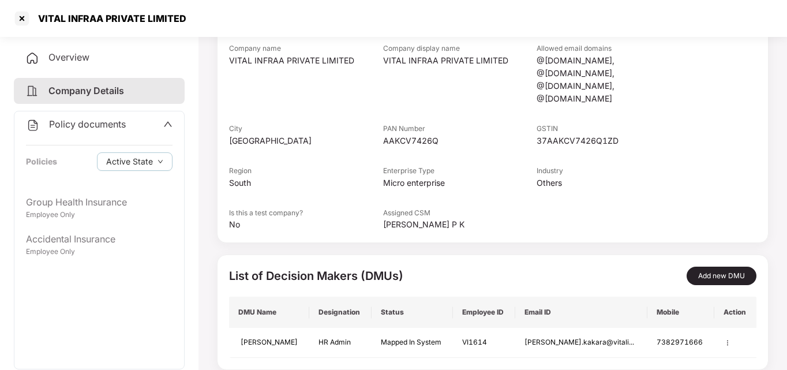
scroll to position [0, 0]
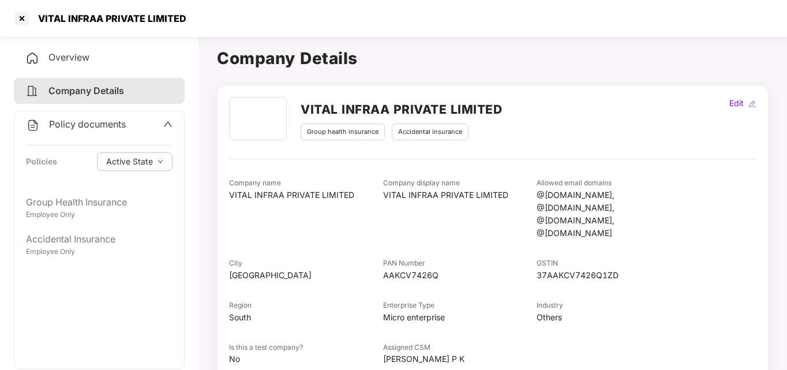
click at [103, 61] on div "Overview" at bounding box center [99, 57] width 171 height 27
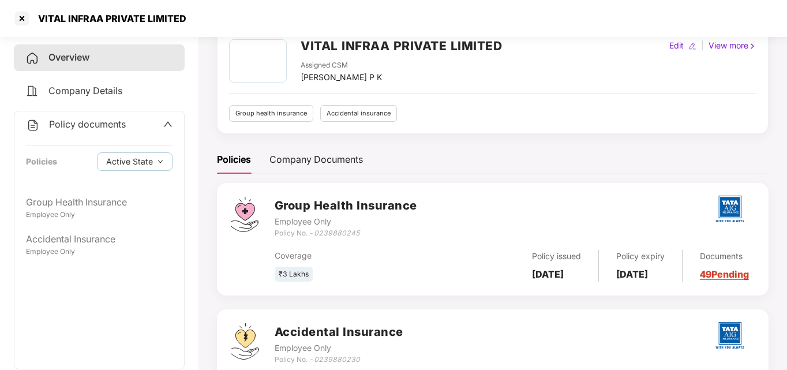
scroll to position [144, 0]
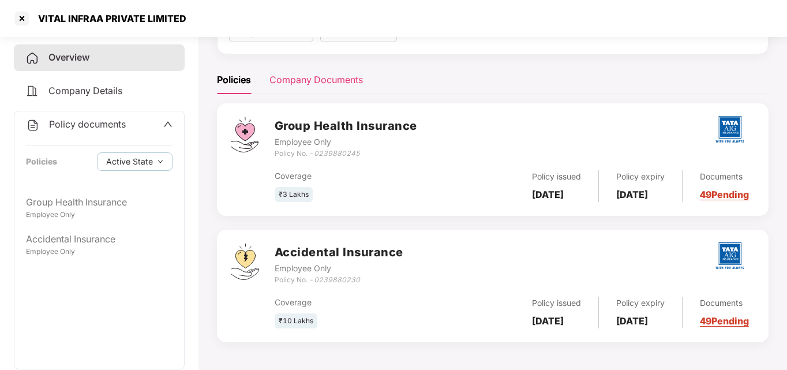
click at [297, 75] on div "Company Documents" at bounding box center [317, 80] width 94 height 14
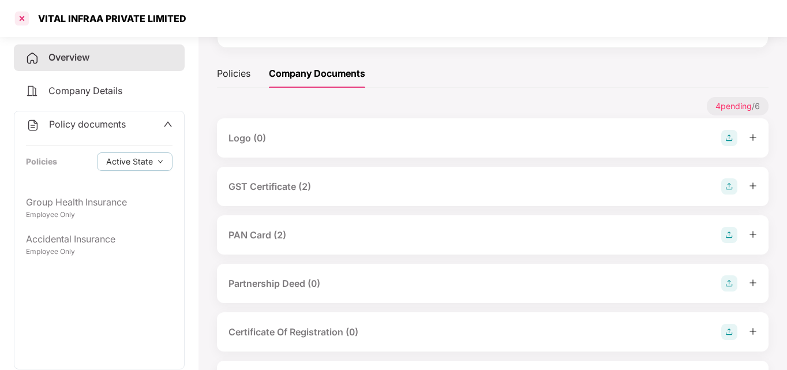
click at [20, 15] on div at bounding box center [22, 18] width 18 height 18
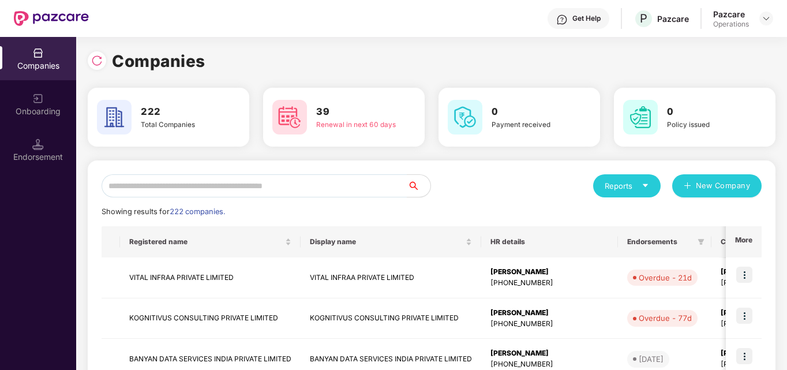
scroll to position [0, 0]
click at [160, 276] on td "VITAL INFRAA PRIVATE LIMITED" at bounding box center [210, 277] width 181 height 41
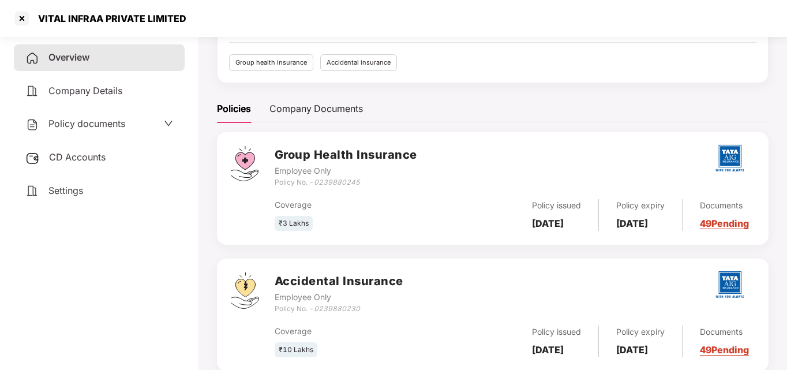
scroll to position [139, 0]
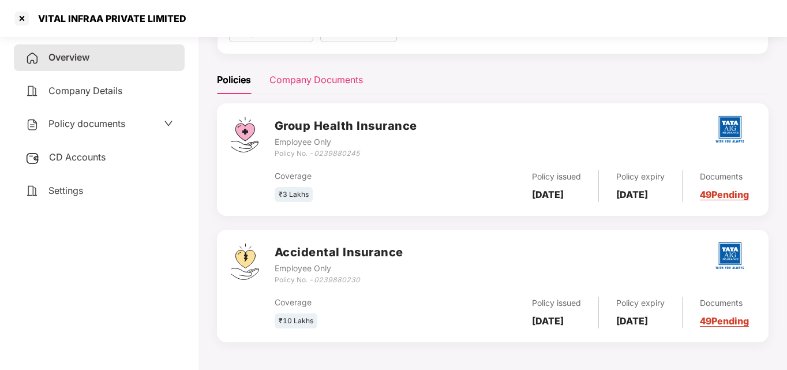
click at [307, 73] on div "Company Documents" at bounding box center [317, 80] width 94 height 14
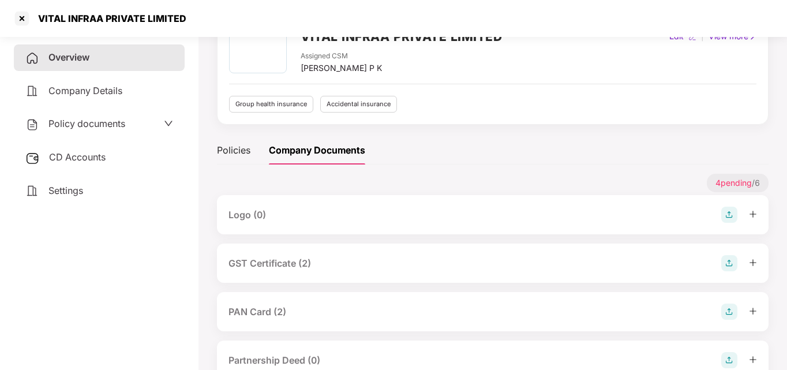
scroll to position [197, 0]
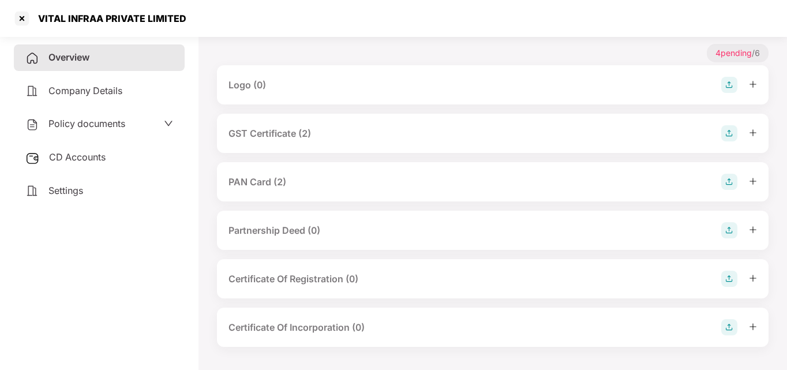
click at [273, 132] on div "GST Certificate (2)" at bounding box center [270, 133] width 83 height 14
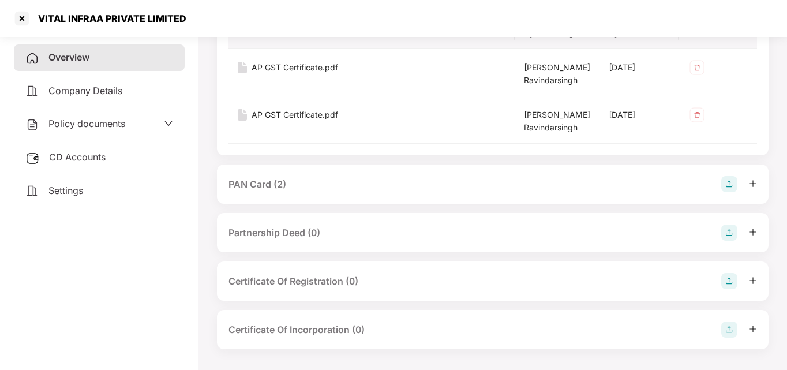
scroll to position [337, 0]
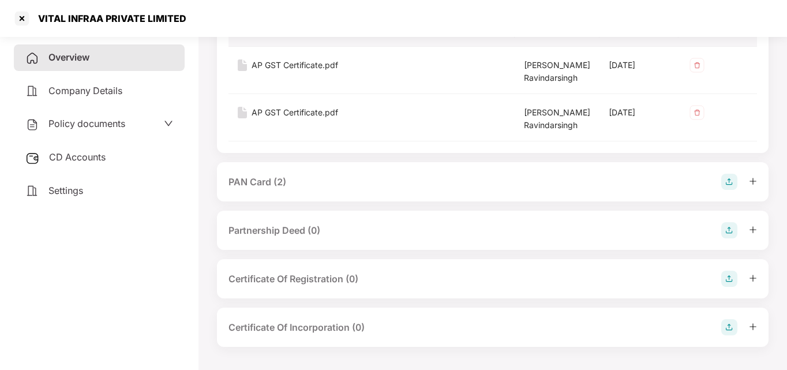
click at [96, 84] on div "Company Details" at bounding box center [99, 91] width 171 height 27
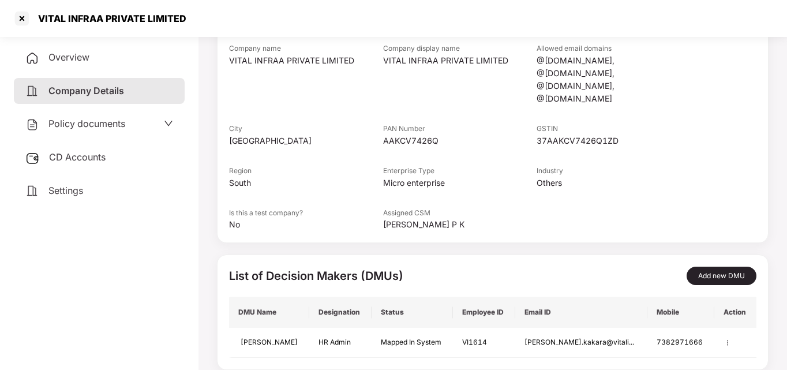
scroll to position [0, 0]
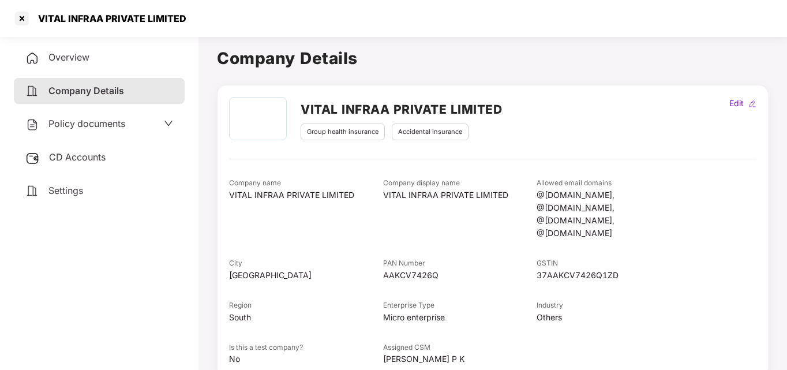
click at [110, 91] on span "Company Details" at bounding box center [86, 91] width 76 height 12
click at [81, 58] on span "Overview" at bounding box center [68, 57] width 41 height 12
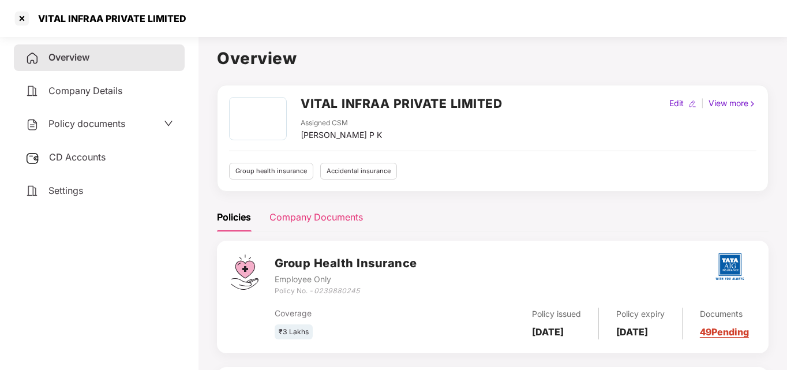
click at [315, 220] on div "Company Documents" at bounding box center [317, 217] width 94 height 14
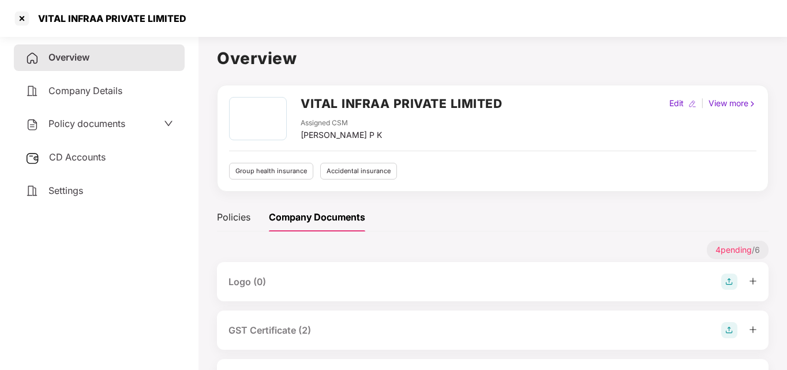
scroll to position [197, 0]
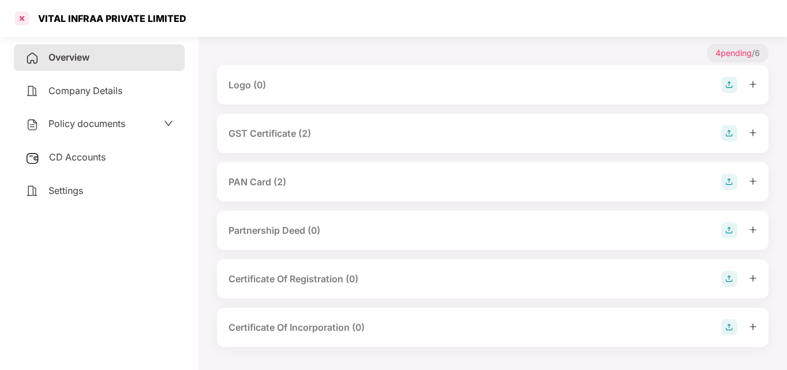
click at [21, 17] on div at bounding box center [22, 18] width 18 height 18
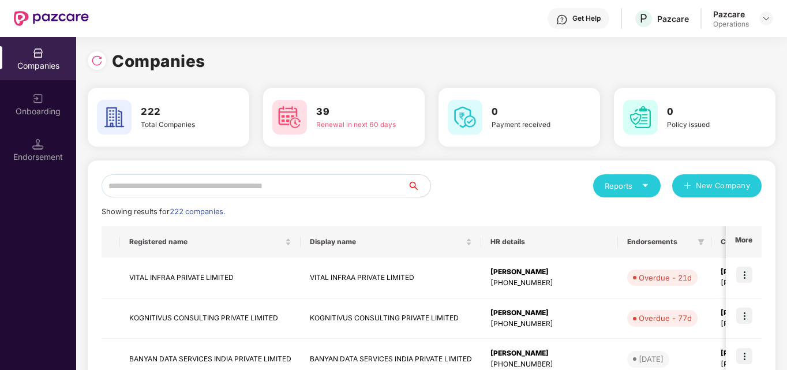
scroll to position [0, 0]
click at [32, 141] on img at bounding box center [38, 145] width 12 height 12
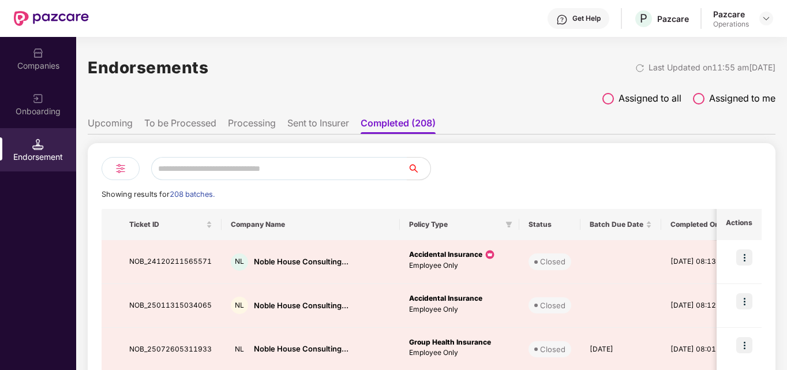
click at [185, 123] on li "To be Processed" at bounding box center [180, 125] width 72 height 17
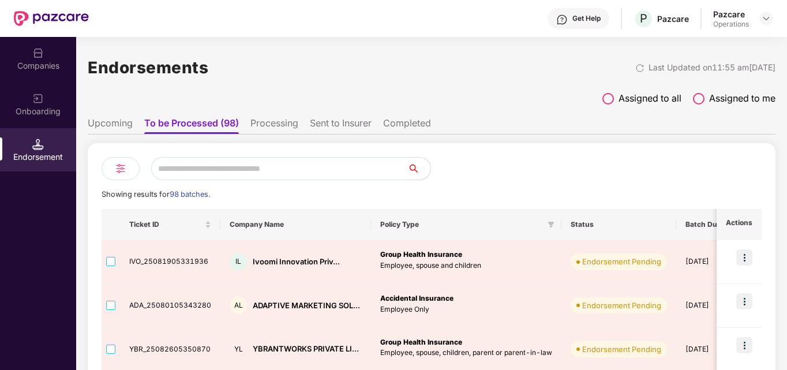
click at [395, 127] on li "Completed" at bounding box center [407, 125] width 48 height 17
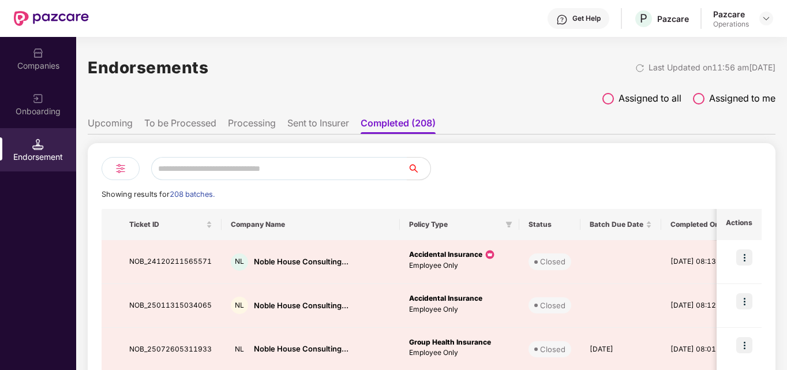
click at [329, 121] on li "Sent to Insurer" at bounding box center [318, 125] width 62 height 17
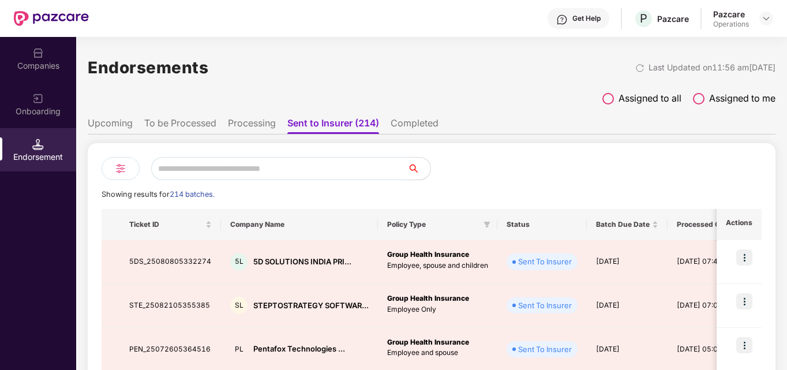
click at [43, 50] on img at bounding box center [38, 53] width 12 height 12
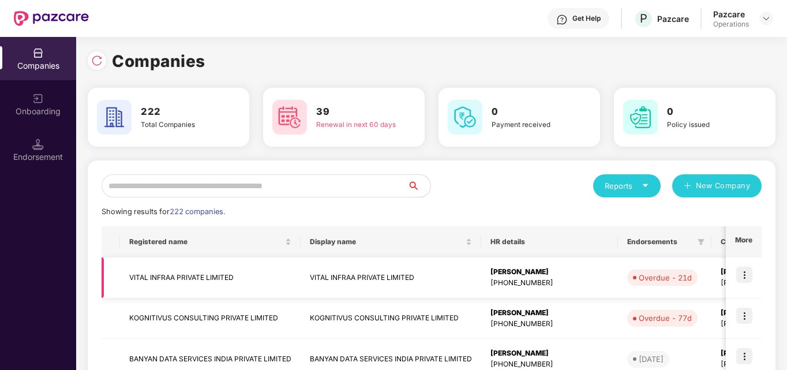
click at [179, 277] on td "VITAL INFRAA PRIVATE LIMITED" at bounding box center [210, 277] width 181 height 41
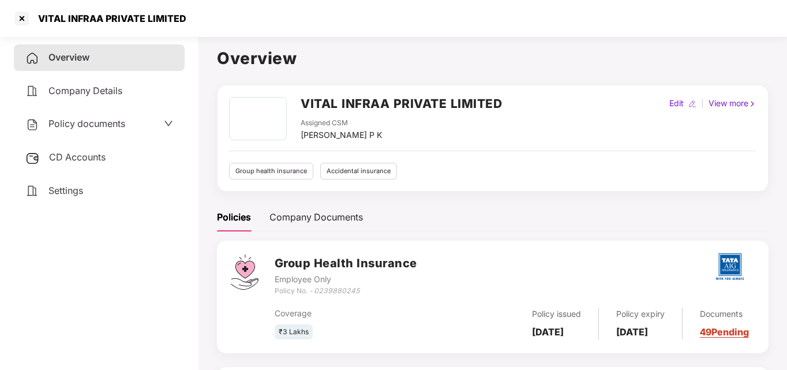
click at [77, 119] on span "Policy documents" at bounding box center [86, 124] width 77 height 12
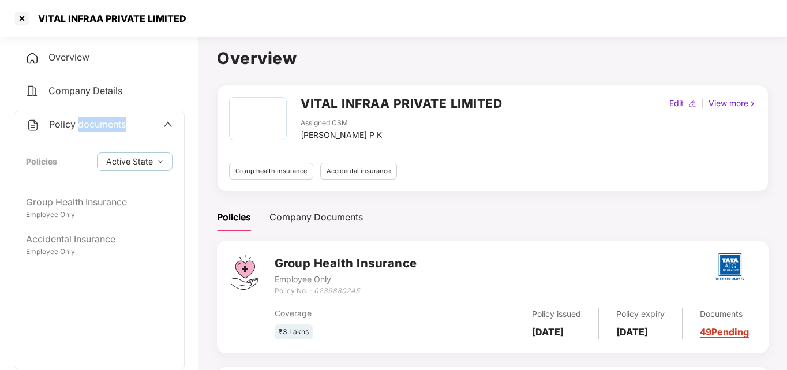
click at [77, 119] on span "Policy documents" at bounding box center [87, 124] width 77 height 12
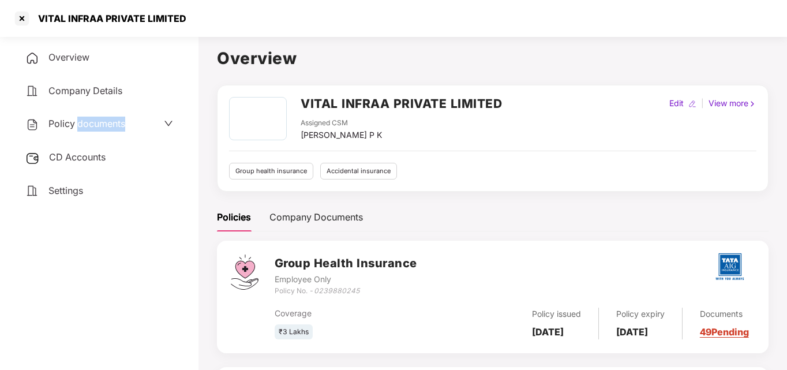
click at [77, 119] on span "Policy documents" at bounding box center [86, 124] width 77 height 12
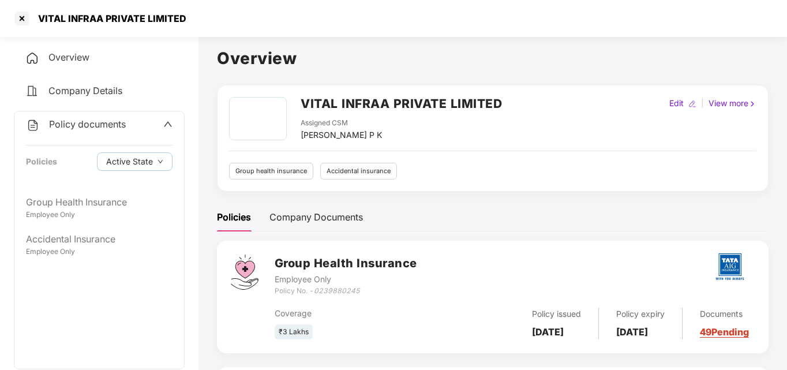
click at [166, 131] on span at bounding box center [167, 124] width 9 height 15
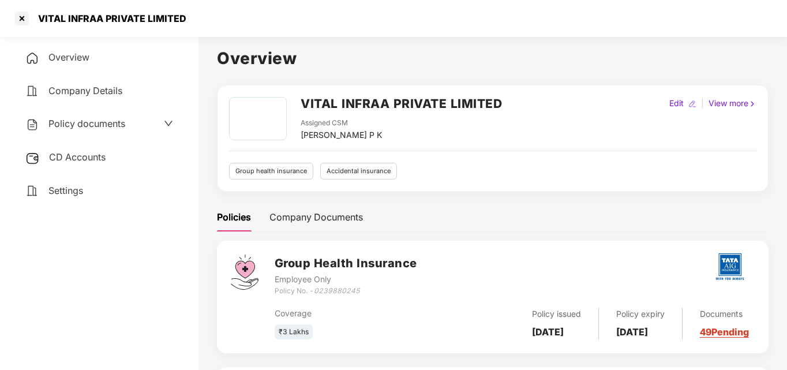
click at [166, 131] on span at bounding box center [168, 124] width 9 height 15
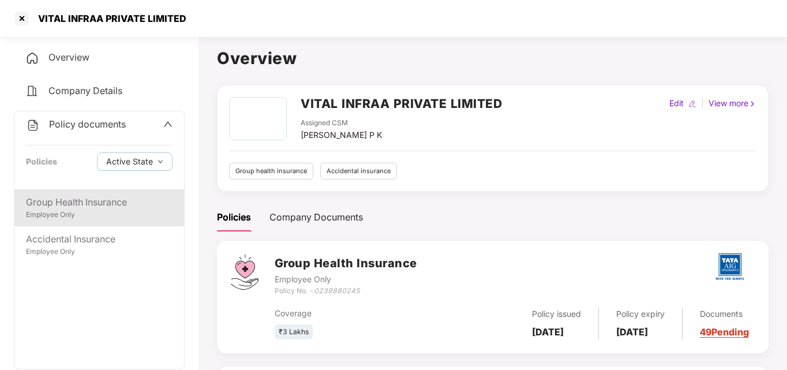
click at [73, 208] on div "Group Health Insurance" at bounding box center [99, 202] width 147 height 14
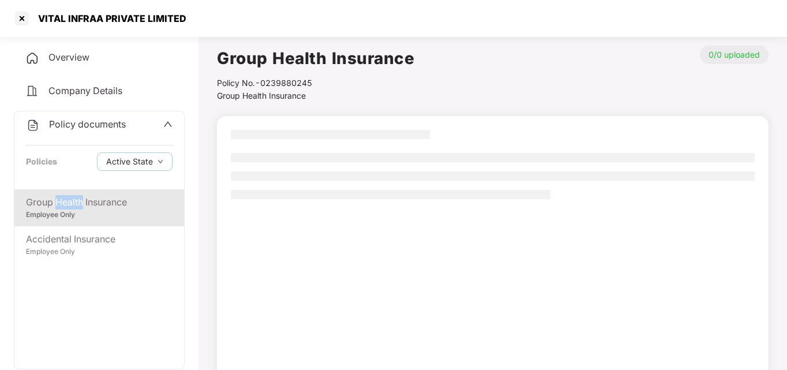
click at [73, 208] on div "Group Health Insurance" at bounding box center [99, 202] width 147 height 14
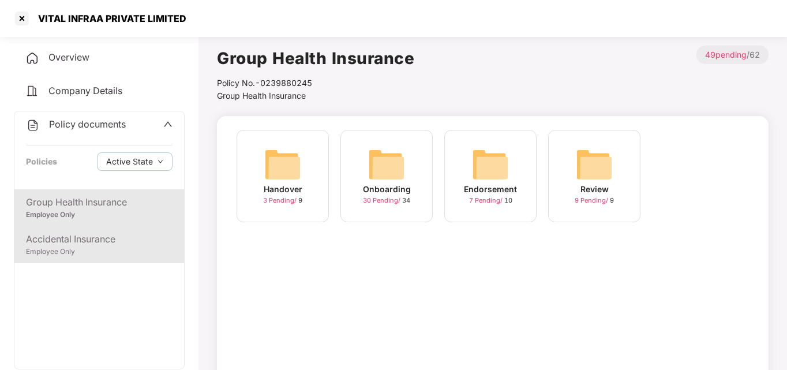
click at [85, 242] on div "Accidental Insurance" at bounding box center [99, 239] width 147 height 14
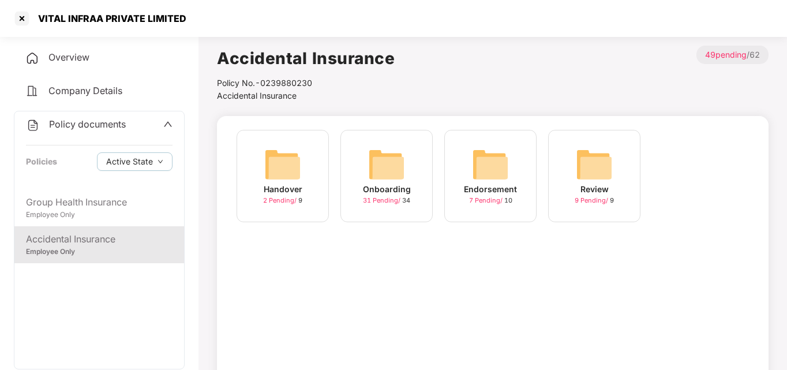
click at [491, 196] on span "7 Pending /" at bounding box center [486, 200] width 35 height 8
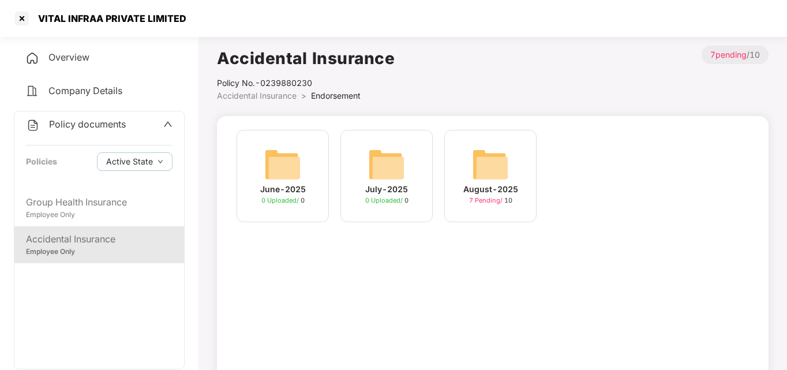
click at [483, 199] on span "7 Pending /" at bounding box center [486, 200] width 35 height 8
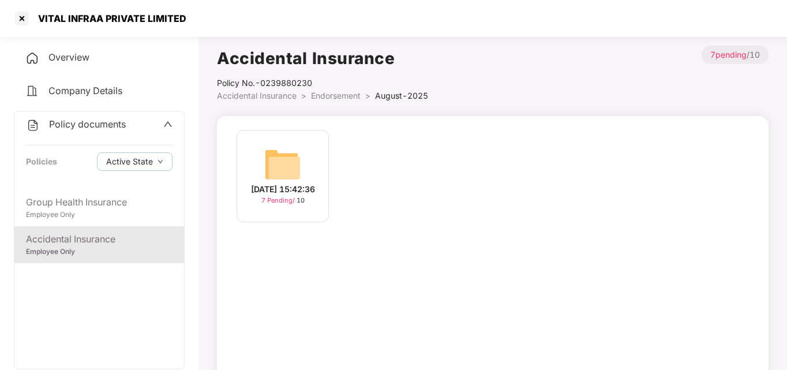
click at [279, 204] on span "7 Pending /" at bounding box center [279, 200] width 35 height 8
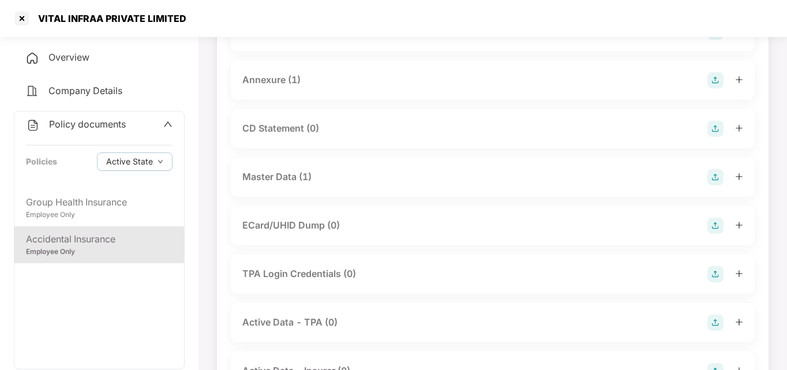
scroll to position [215, 0]
click at [317, 181] on div "Master Data (1)" at bounding box center [492, 177] width 501 height 16
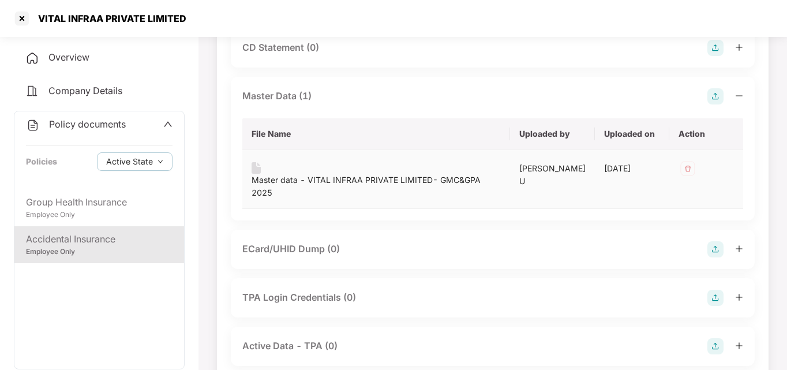
scroll to position [297, 0]
click at [350, 179] on div "Master data - VITAL INFRAA PRIVATE LIMITED- GMC&GPA 2025" at bounding box center [376, 185] width 249 height 25
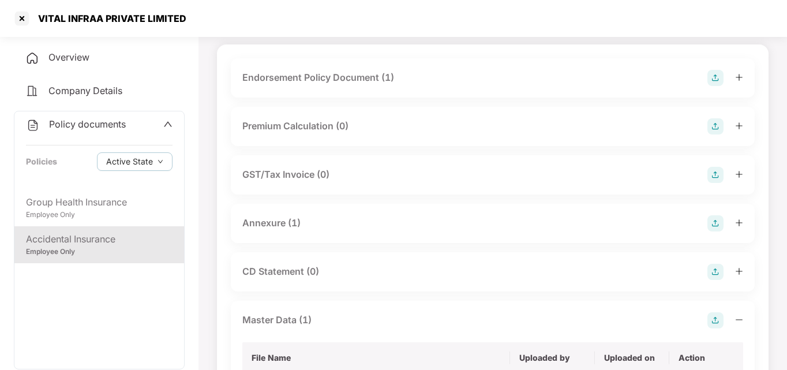
scroll to position [0, 0]
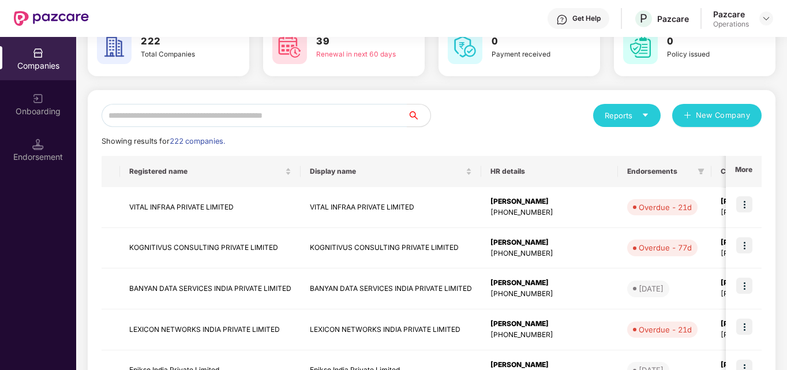
scroll to position [69, 0]
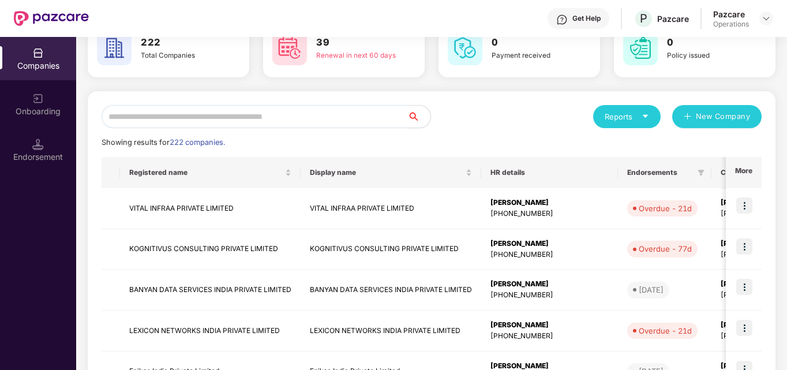
click at [274, 112] on input "text" at bounding box center [255, 116] width 306 height 23
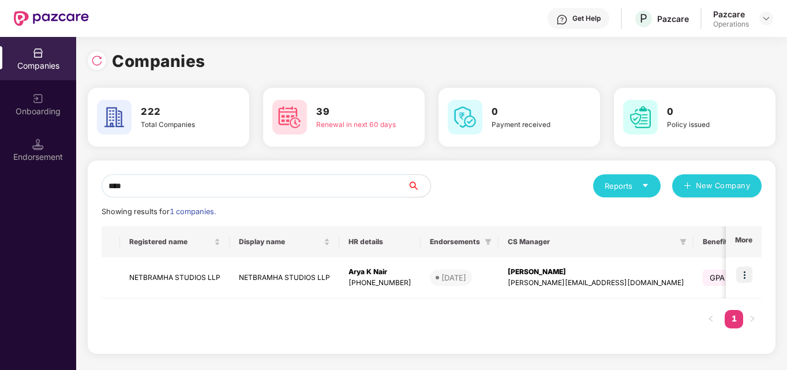
scroll to position [0, 0]
type input "****"
click at [159, 278] on td "NETBRAMHA STUDIOS LLP" at bounding box center [175, 277] width 110 height 41
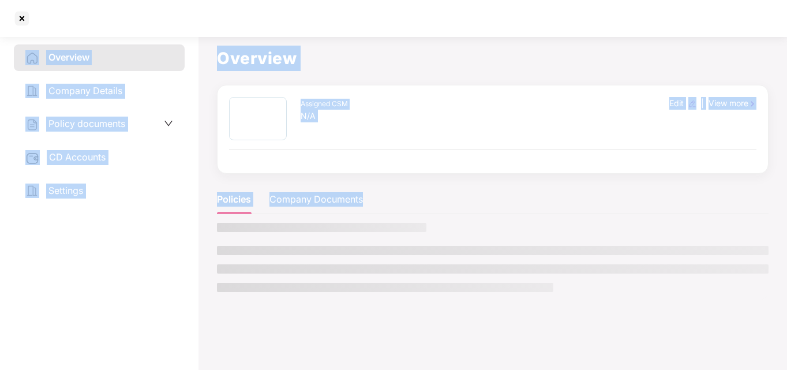
click at [159, 278] on div "Overview Company Details Policy documents CD Accounts Settings" at bounding box center [99, 200] width 171 height 313
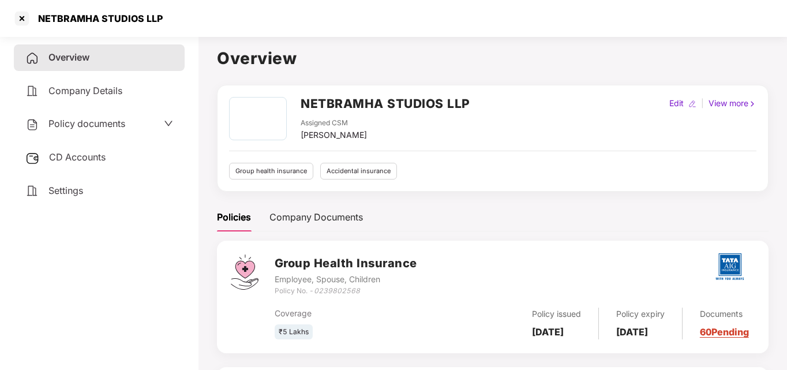
click at [93, 122] on span "Policy documents" at bounding box center [86, 124] width 77 height 12
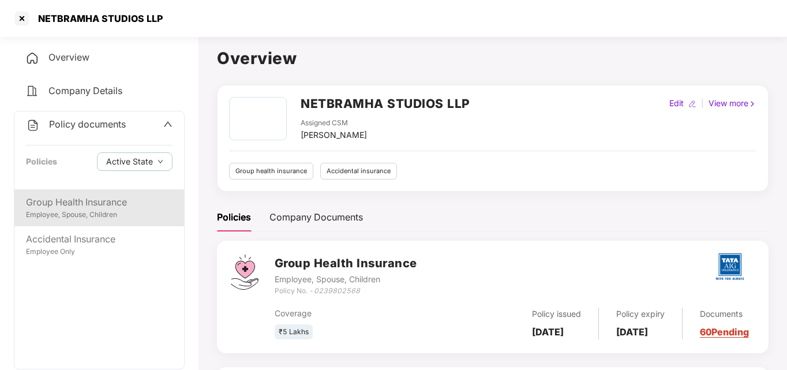
click at [77, 215] on div "Employee, Spouse, Children" at bounding box center [99, 215] width 147 height 11
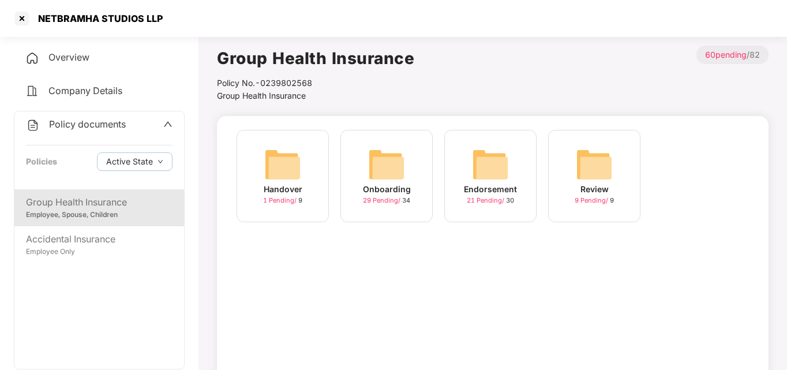
click at [480, 186] on div "Endorsement" at bounding box center [490, 189] width 53 height 13
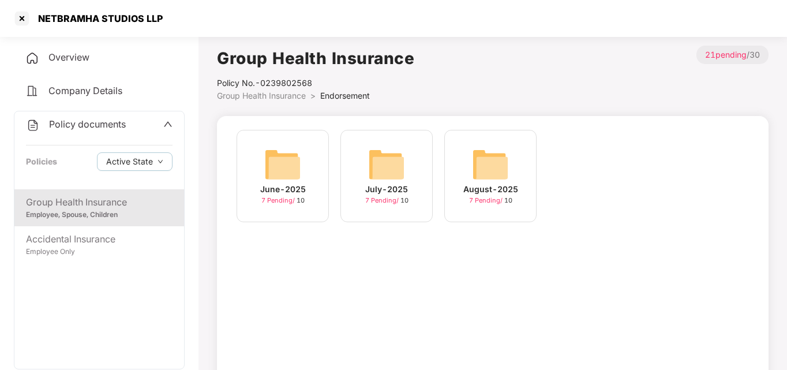
click at [102, 201] on div "Group Health Insurance" at bounding box center [99, 202] width 147 height 14
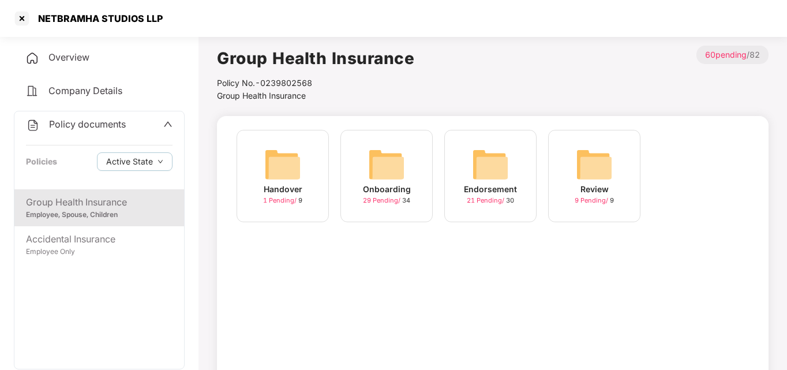
click at [386, 189] on div "Onboarding" at bounding box center [387, 189] width 48 height 13
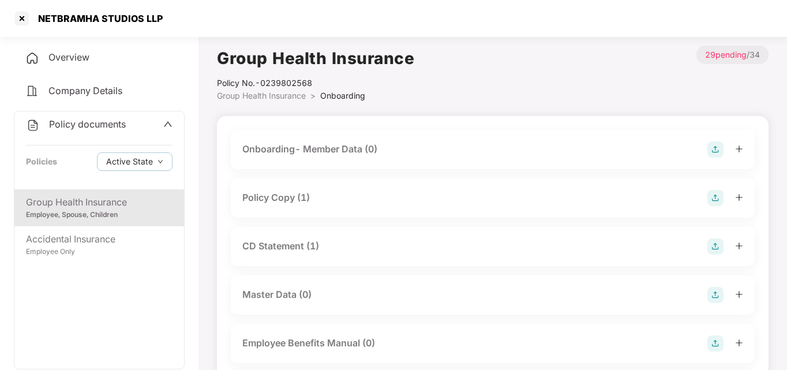
click at [298, 199] on div "Policy Copy (1)" at bounding box center [276, 198] width 68 height 14
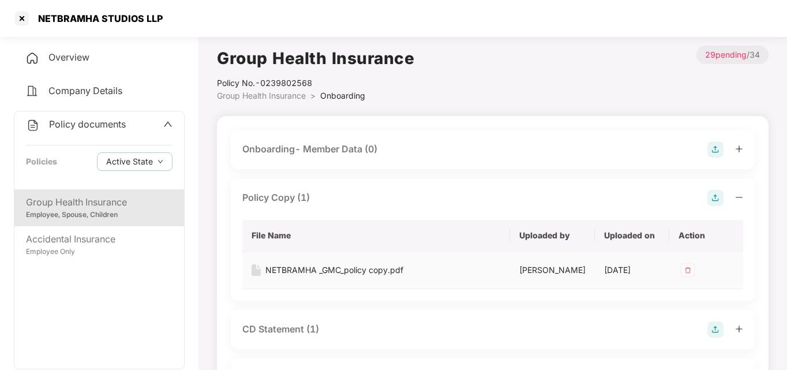
click at [316, 266] on div "NETBRAMHA _GMC_policy copy.pdf" at bounding box center [335, 270] width 138 height 13
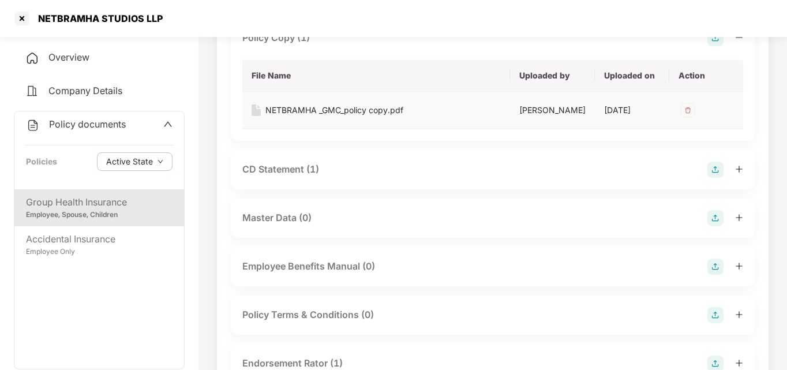
scroll to position [160, 0]
click at [296, 176] on div "CD Statement (1)" at bounding box center [280, 169] width 77 height 14
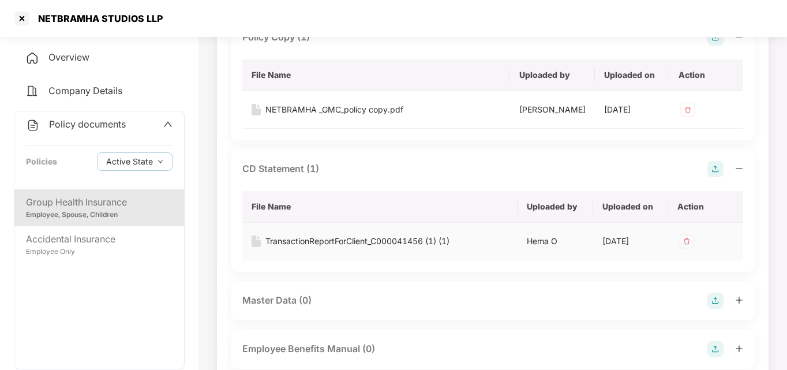
click at [322, 248] on div "TransactionReportForClient_C000041456 (1) (1)" at bounding box center [358, 241] width 184 height 13
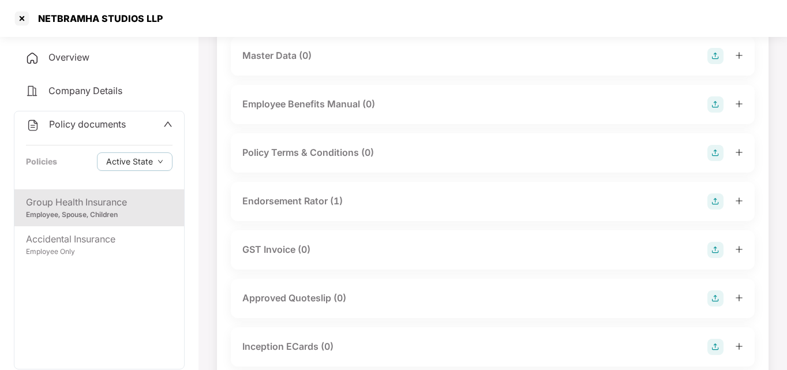
scroll to position [407, 0]
click at [319, 207] on div "Endorsement Rator (1)" at bounding box center [292, 199] width 100 height 14
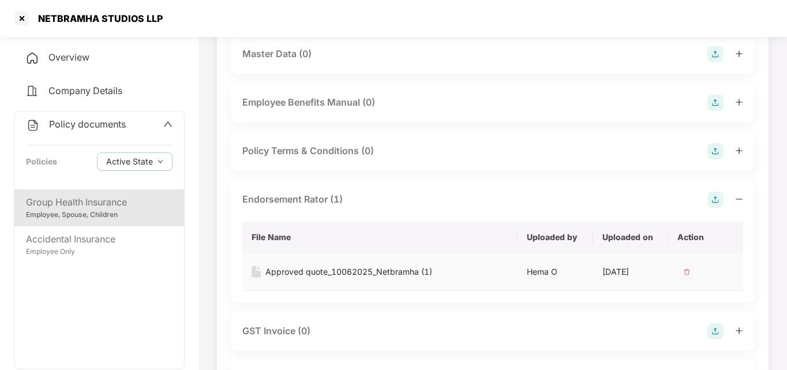
click at [335, 278] on div "Approved quote_10062025_Netbramha (1)" at bounding box center [349, 272] width 167 height 13
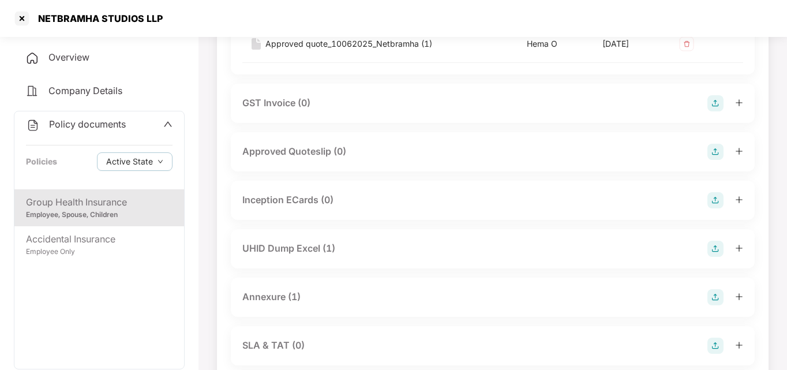
scroll to position [636, 0]
click at [267, 255] on div "UHID Dump Excel (1)" at bounding box center [288, 247] width 93 height 14
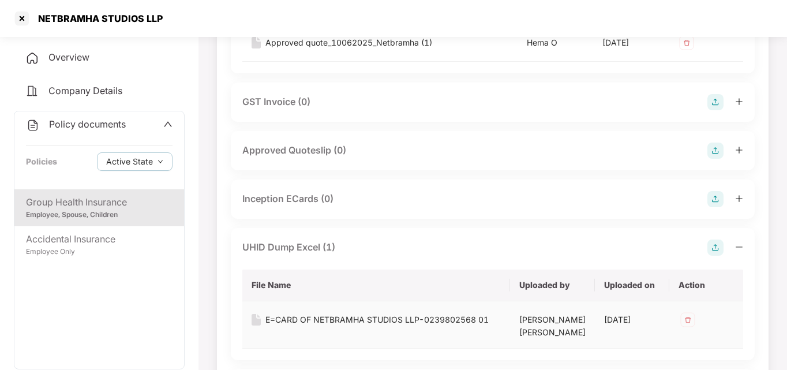
click at [313, 326] on div "E=CARD OF NETBRAMHA STUDIOS LLP-0239802568 01" at bounding box center [377, 319] width 223 height 13
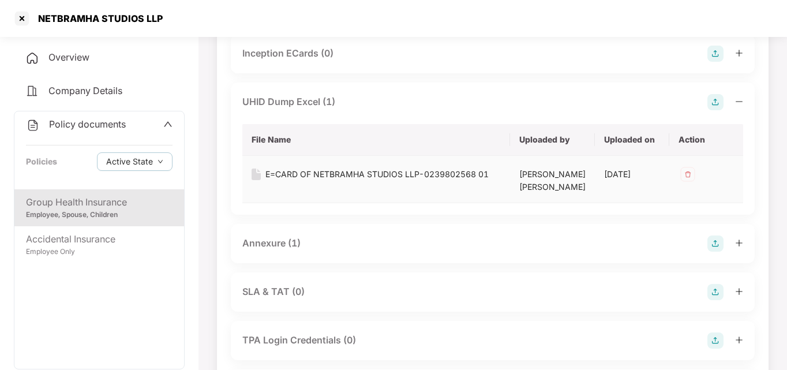
scroll to position [782, 0]
click at [281, 250] on div "Annexure (1)" at bounding box center [271, 243] width 58 height 14
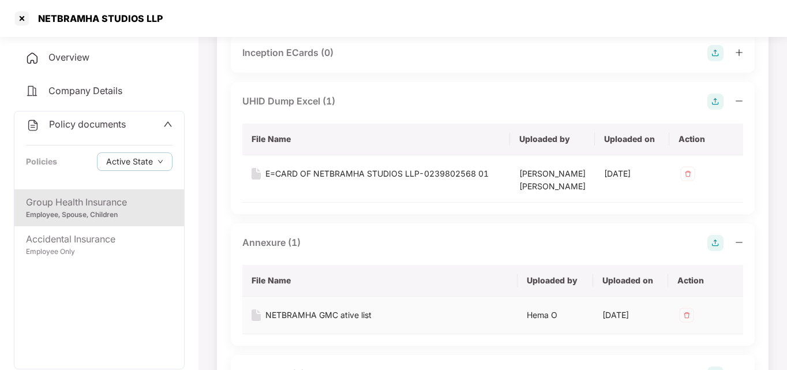
click at [298, 322] on div "NETBRAMHA GMC ative list" at bounding box center [319, 315] width 106 height 13
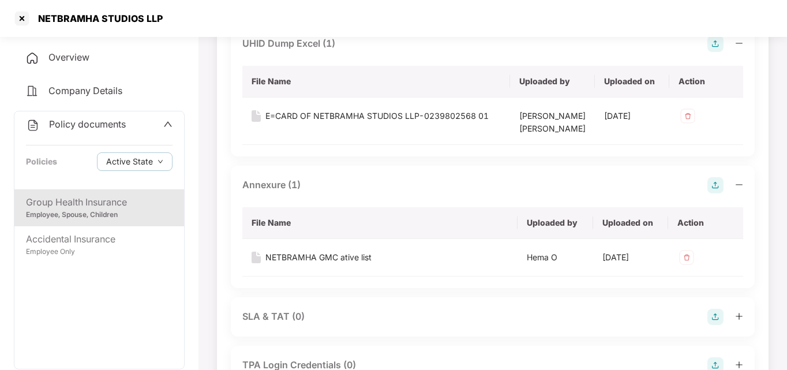
scroll to position [853, 0]
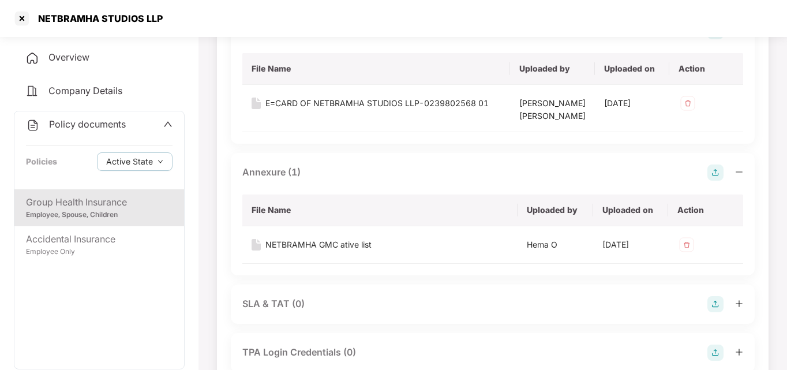
click at [28, 277] on div "Group Health Insurance Employee, Spouse, Children Accidental Insurance Employee…" at bounding box center [99, 279] width 170 height 180
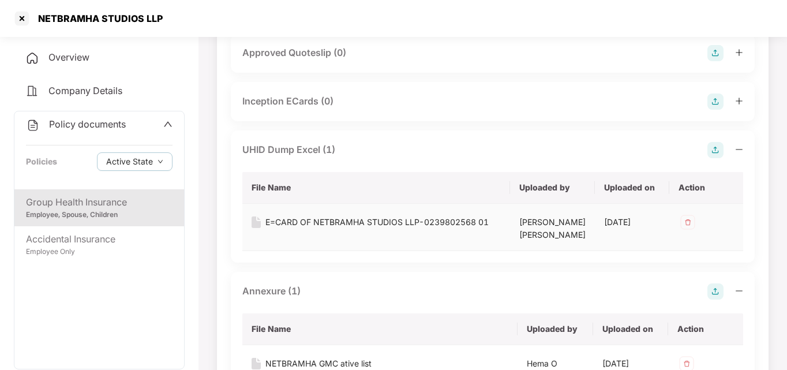
scroll to position [0, 0]
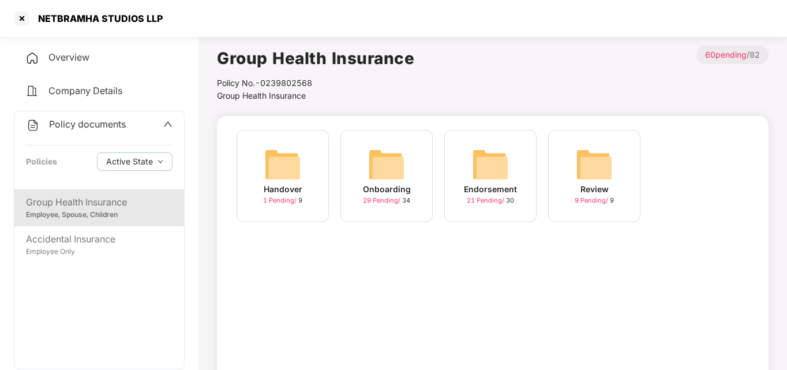
click at [79, 55] on span "Overview" at bounding box center [68, 57] width 41 height 12
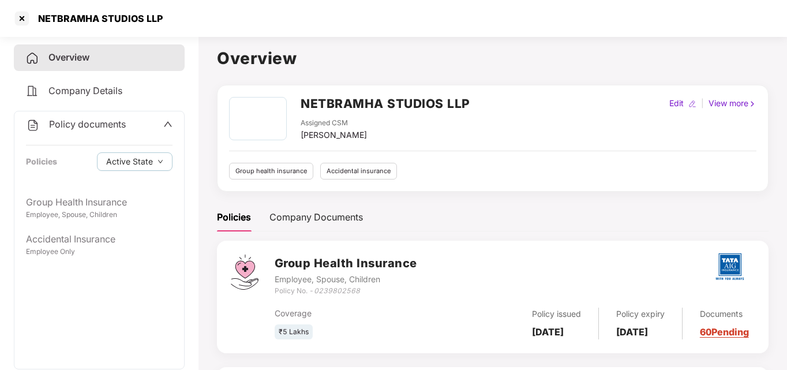
click at [468, 40] on main "Overview NETBRAMHA STUDIOS LLP Assigned CSM [PERSON_NAME] Edit | View more Grou…" at bounding box center [493, 270] width 589 height 476
drag, startPoint x: 297, startPoint y: 99, endPoint x: 486, endPoint y: 109, distance: 189.1
click at [486, 109] on div "NETBRAMHA STUDIOS LLP Assigned CSM [PERSON_NAME] Edit | View more" at bounding box center [493, 119] width 528 height 44
copy h2 "NETBRAMHA STUDIOS LLP"
